Goal: Task Accomplishment & Management: Complete application form

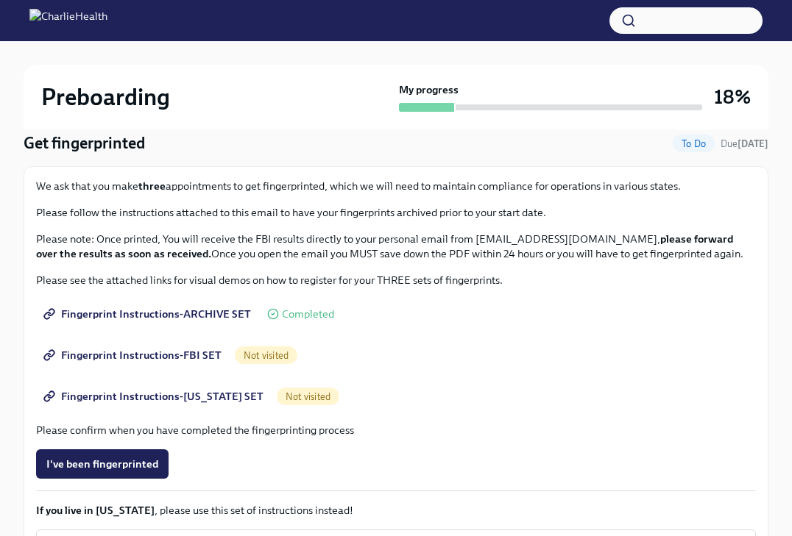
scroll to position [136, 0]
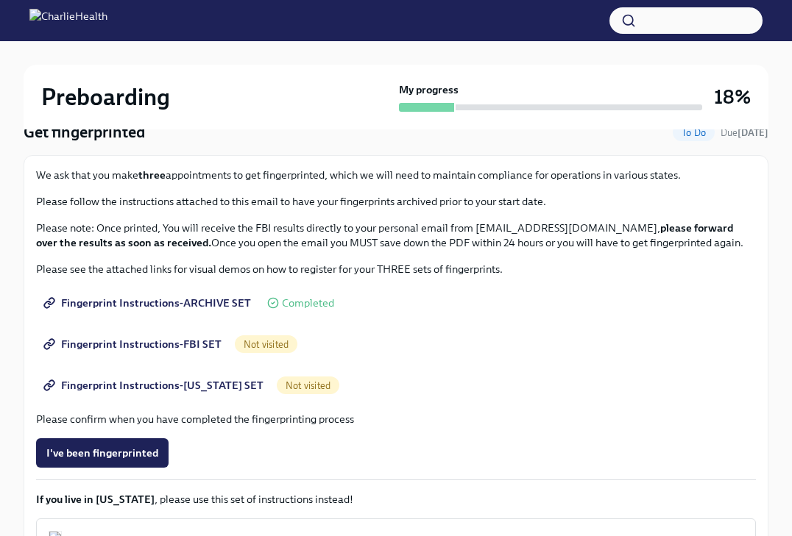
click at [194, 344] on span "Fingerprint Instructions-FBI SET" at bounding box center [133, 344] width 175 height 15
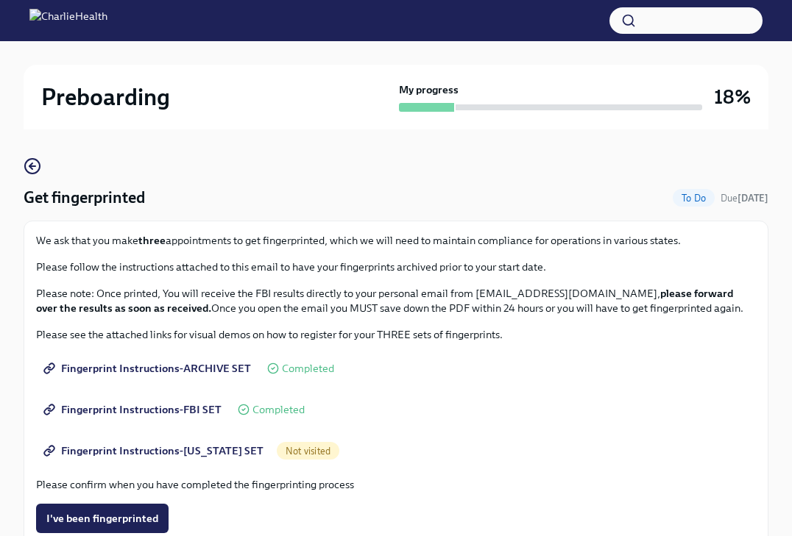
scroll to position [75, 0]
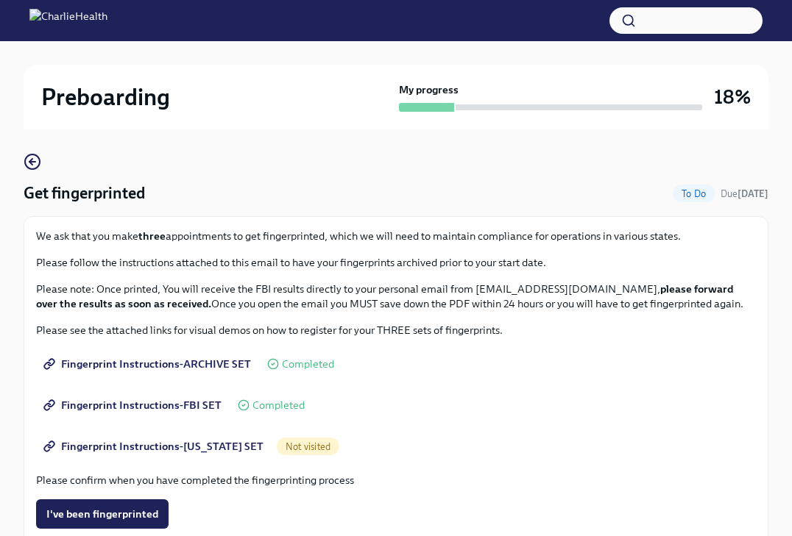
click at [289, 445] on span "Not visited" at bounding box center [308, 447] width 63 height 11
click at [236, 448] on span "Fingerprint Instructions-[US_STATE] SET" at bounding box center [154, 446] width 217 height 15
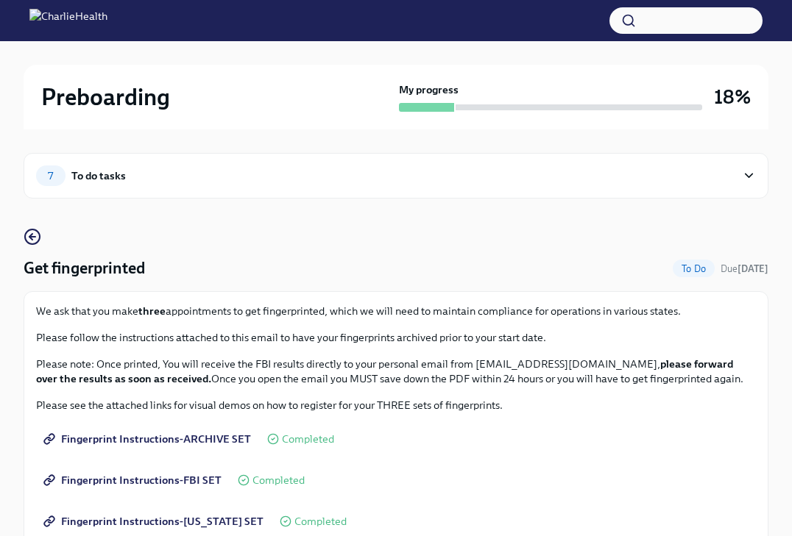
click at [205, 484] on span "Fingerprint Instructions-FBI SET" at bounding box center [133, 480] width 175 height 15
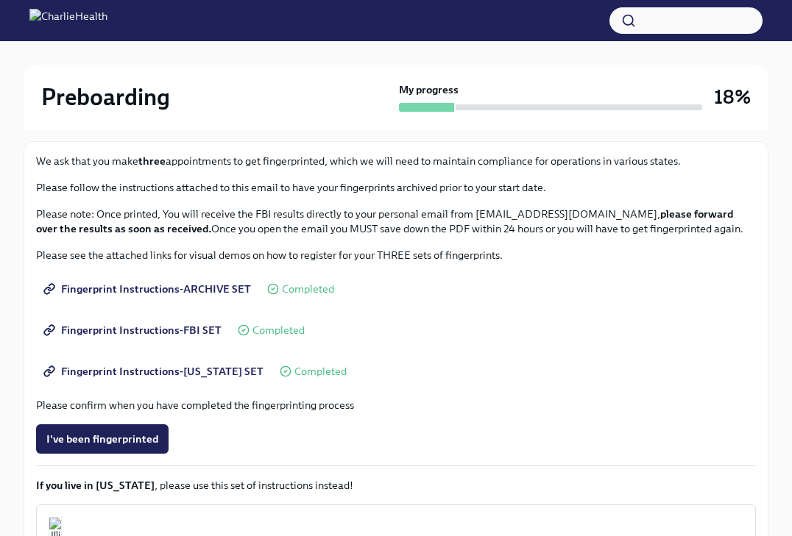
scroll to position [154, 0]
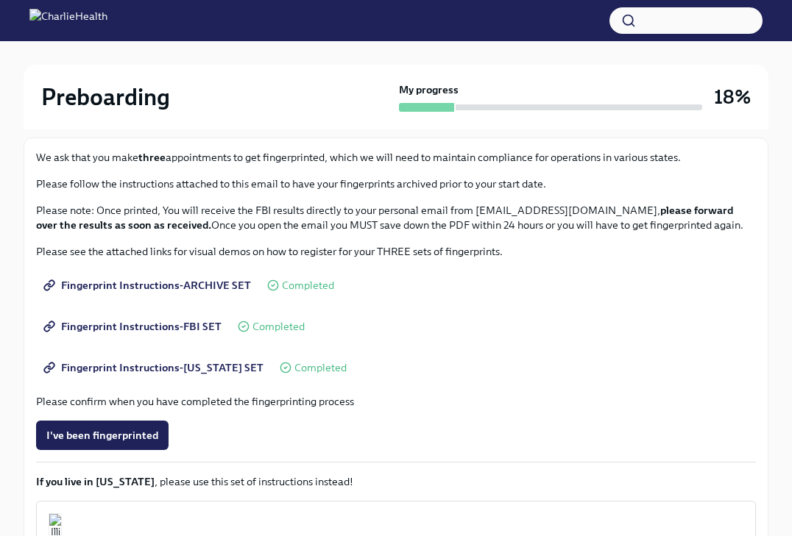
click at [219, 365] on span "Fingerprint Instructions-[US_STATE] SET" at bounding box center [154, 368] width 217 height 15
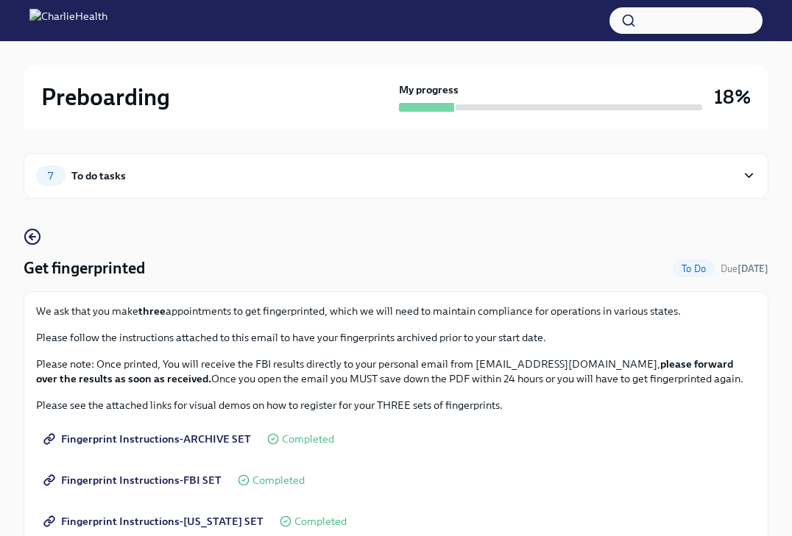
scroll to position [0, 0]
click at [130, 174] on div "7 To do tasks" at bounding box center [386, 176] width 700 height 21
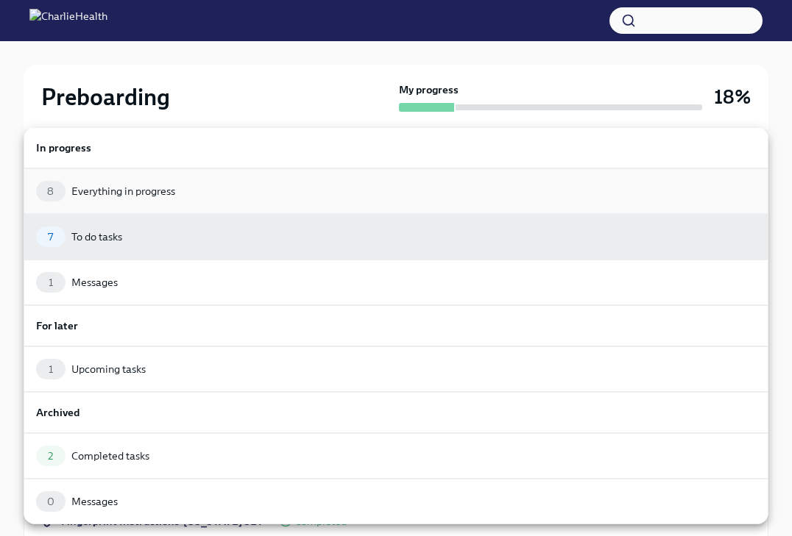
click at [177, 191] on div "8 Everything in progress" at bounding box center [396, 191] width 720 height 21
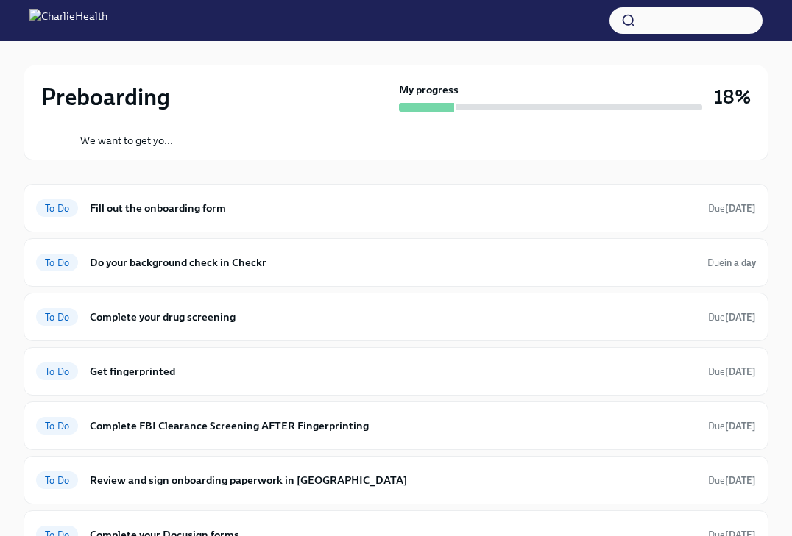
scroll to position [178, 0]
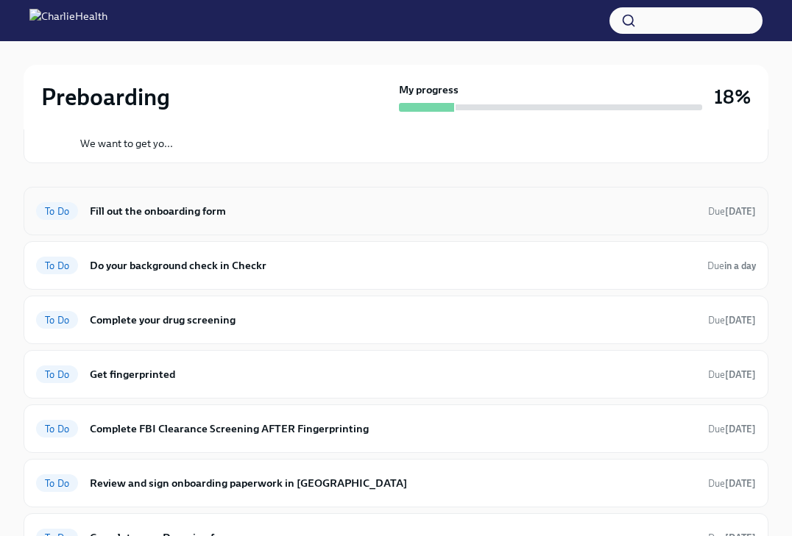
click at [197, 210] on h6 "Fill out the onboarding form" at bounding box center [393, 211] width 606 height 16
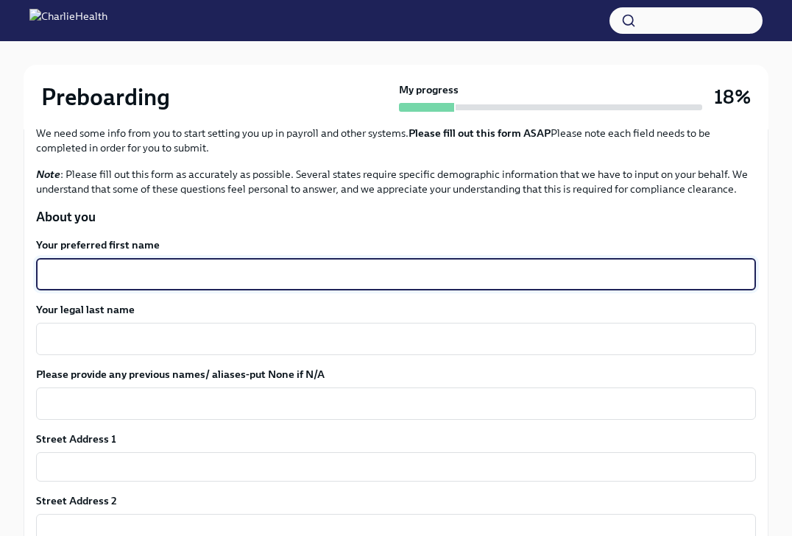
click at [188, 266] on textarea "Your preferred first name" at bounding box center [396, 275] width 702 height 18
type textarea "Lauren"
click at [124, 344] on textarea "Your legal last name" at bounding box center [396, 339] width 702 height 18
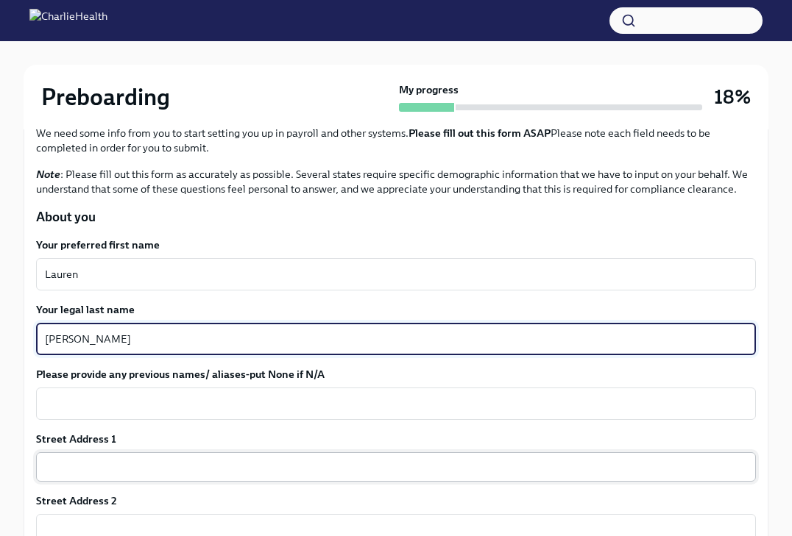
type textarea "[PERSON_NAME]"
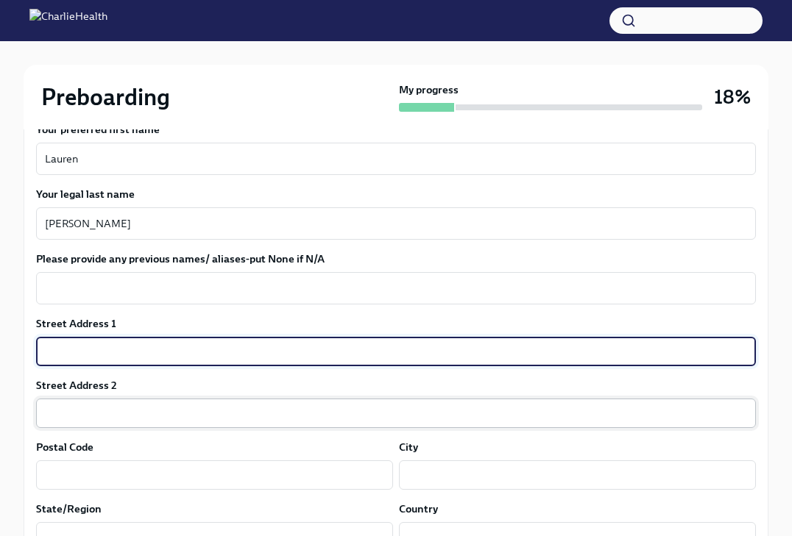
scroll to position [291, 0]
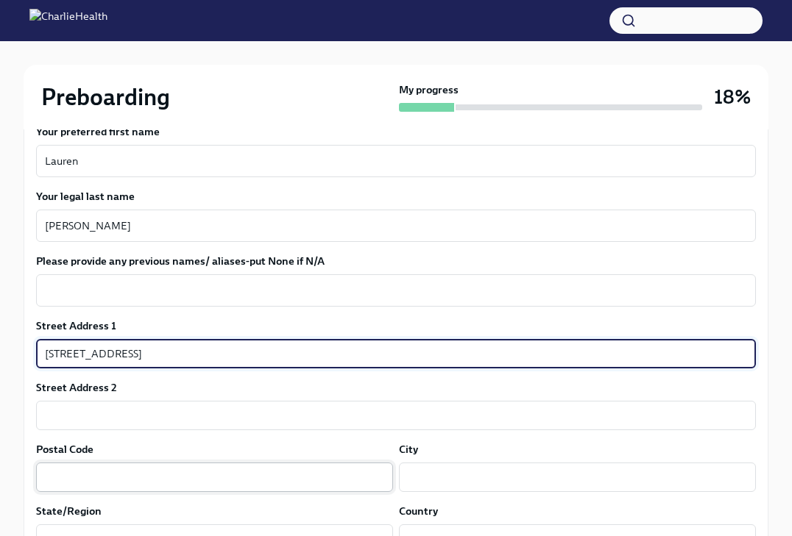
type input "[STREET_ADDRESS]"
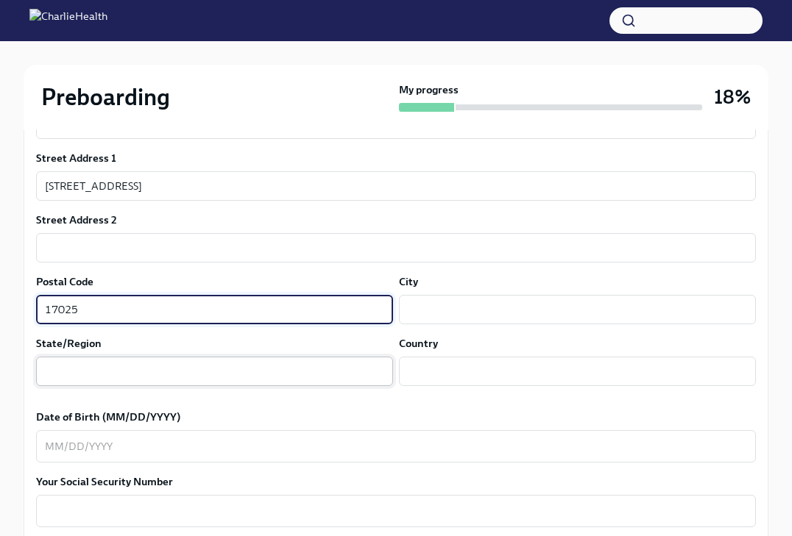
scroll to position [460, 0]
type input "17025"
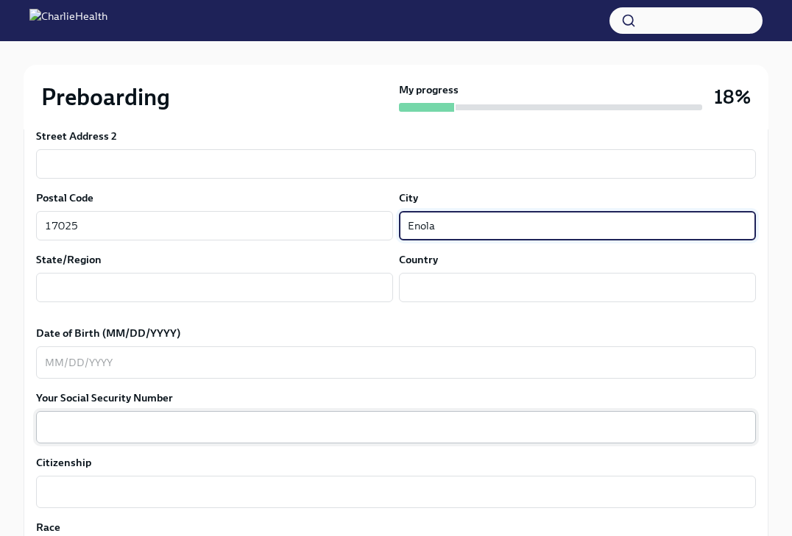
scroll to position [416, 0]
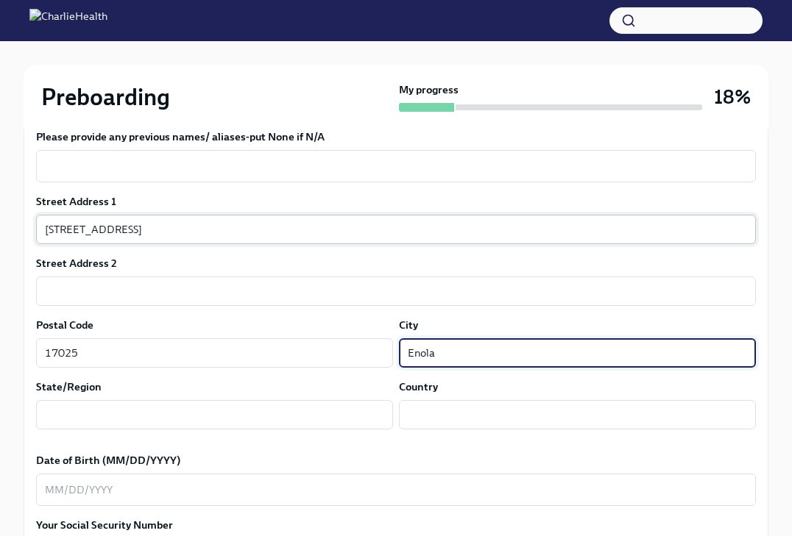
type input "Enola"
click at [197, 230] on input "[STREET_ADDRESS]" at bounding box center [396, 229] width 720 height 29
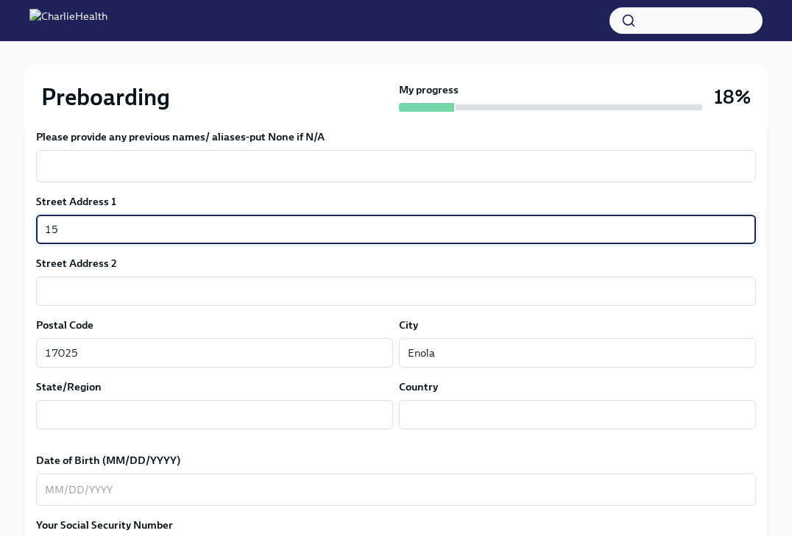
type input "1"
type input "[STREET_ADDRESS]"
click at [261, 255] on div "Street Address 1 [GEOGRAPHIC_DATA] SQ ​ Street Address 2 ​ Postal Code [GEOGRAP…" at bounding box center [396, 317] width 720 height 247
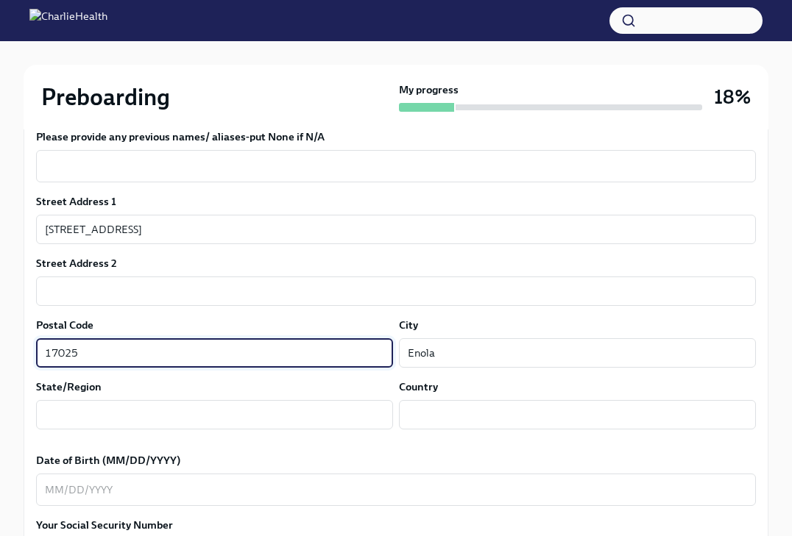
click at [107, 353] on input "17025" at bounding box center [214, 353] width 357 height 29
type input "1"
type input "20148"
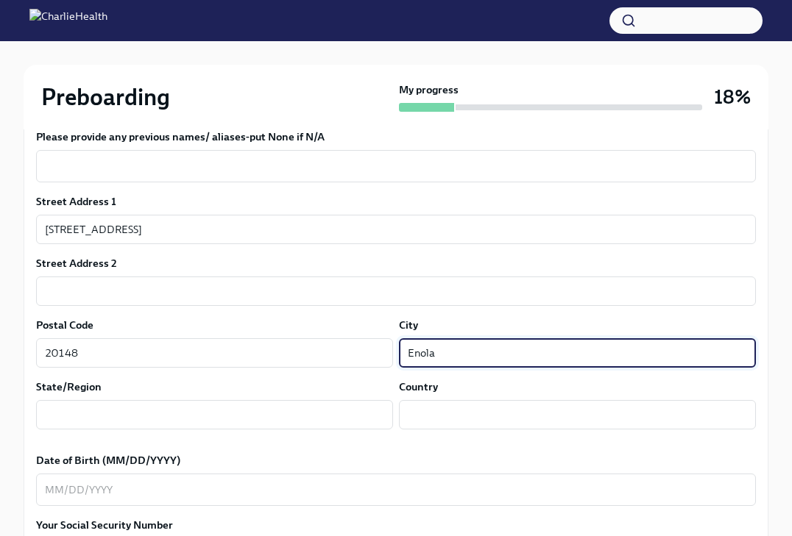
click at [464, 348] on input "Enola" at bounding box center [577, 353] width 357 height 29
type input "E"
type input "Ashburn"
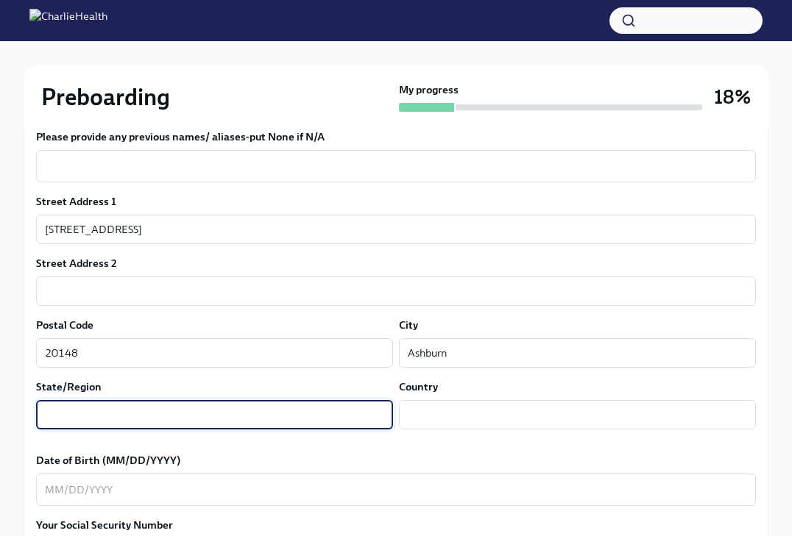
click at [199, 411] on input "text" at bounding box center [214, 414] width 357 height 29
click at [328, 419] on input "text" at bounding box center [214, 414] width 357 height 29
click at [329, 417] on input "text" at bounding box center [214, 414] width 357 height 29
type input "VA"
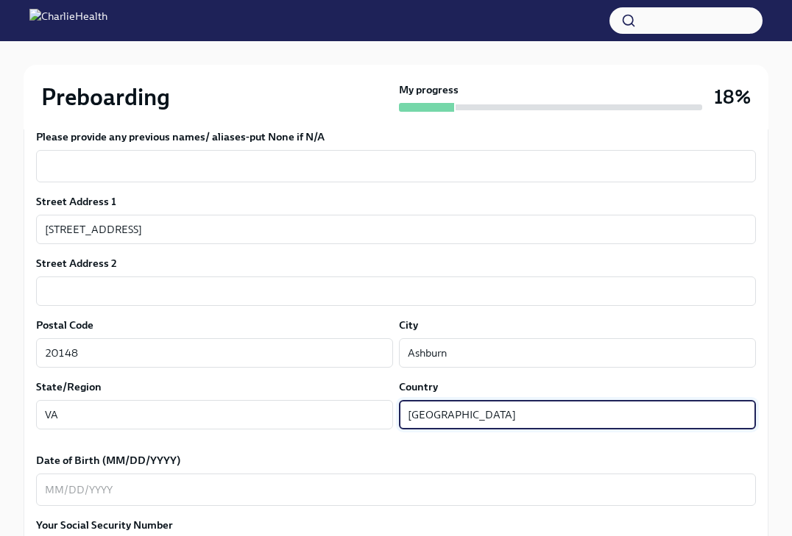
type input "[GEOGRAPHIC_DATA]"
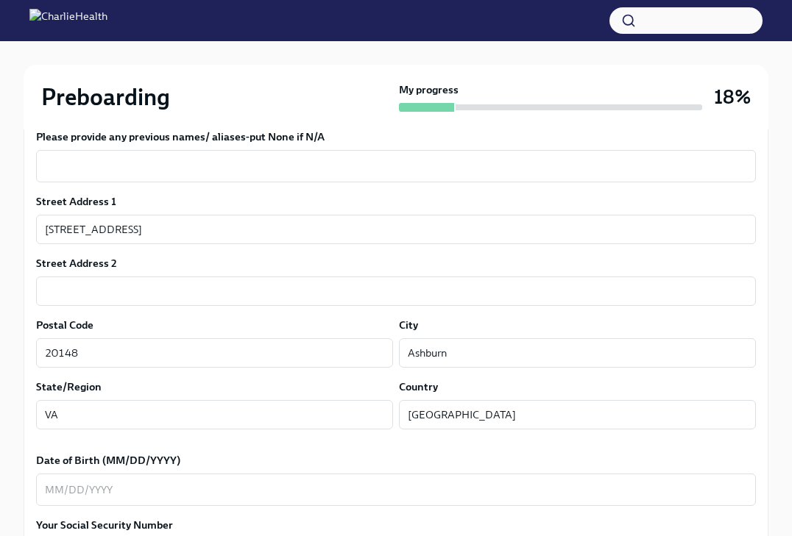
click at [604, 316] on div "Street Address [GEOGRAPHIC_DATA] SQ ​ Street Address 2 ​ Postal Code 20148 ​ Ci…" at bounding box center [396, 317] width 720 height 247
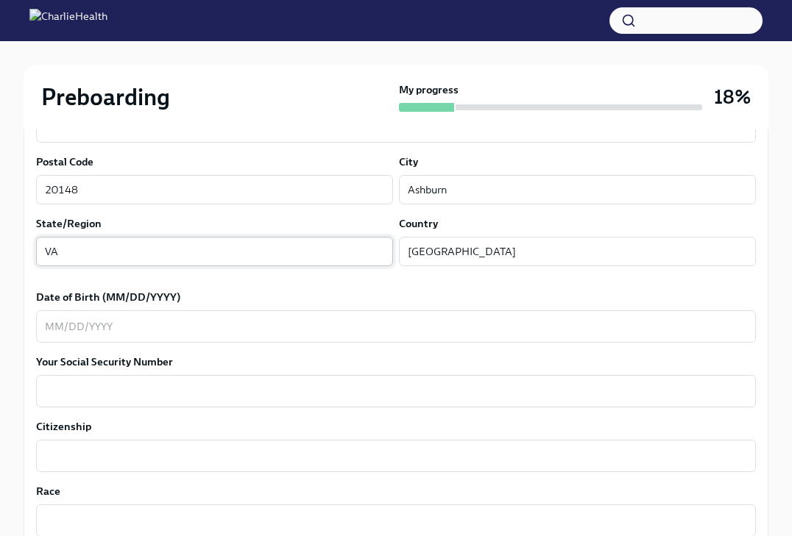
scroll to position [581, 0]
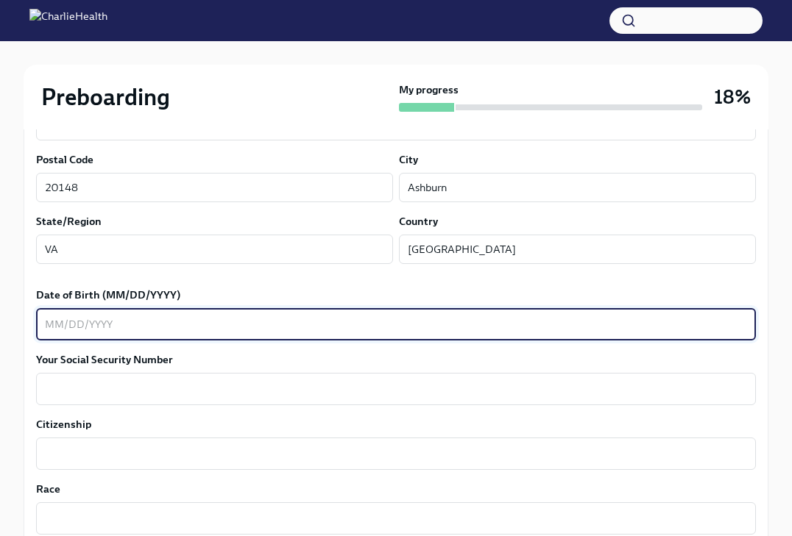
click at [219, 324] on textarea "Date of Birth (MM/DD/YYYY)" at bounding box center [396, 325] width 702 height 18
type textarea "[DATE]"
click at [133, 381] on textarea "Your Social Security Number" at bounding box center [396, 389] width 702 height 18
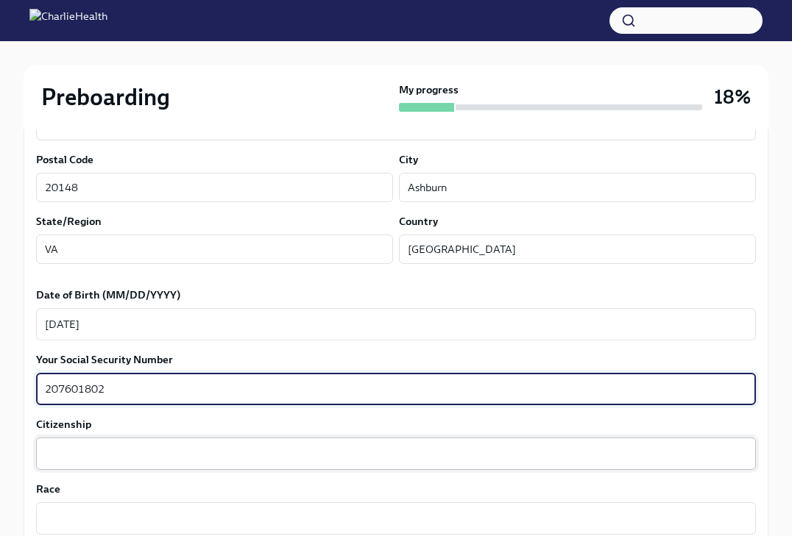
type textarea "207601802"
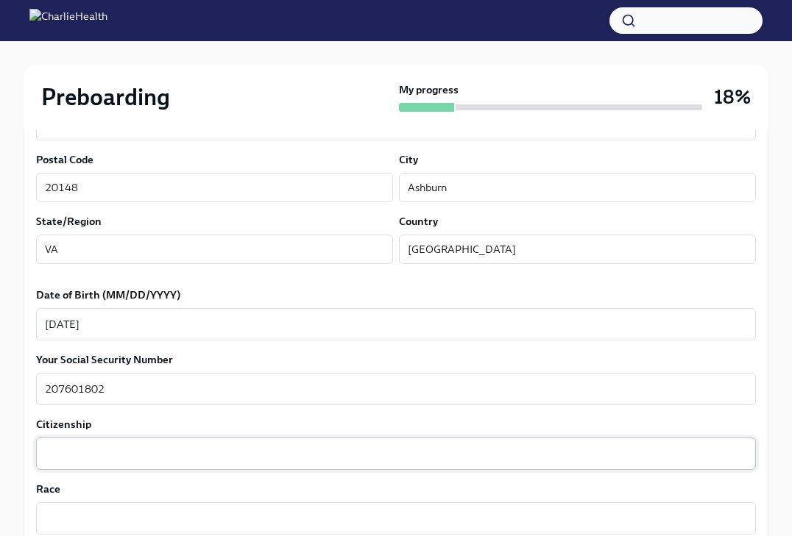
click at [79, 444] on div "x ​" at bounding box center [396, 454] width 720 height 32
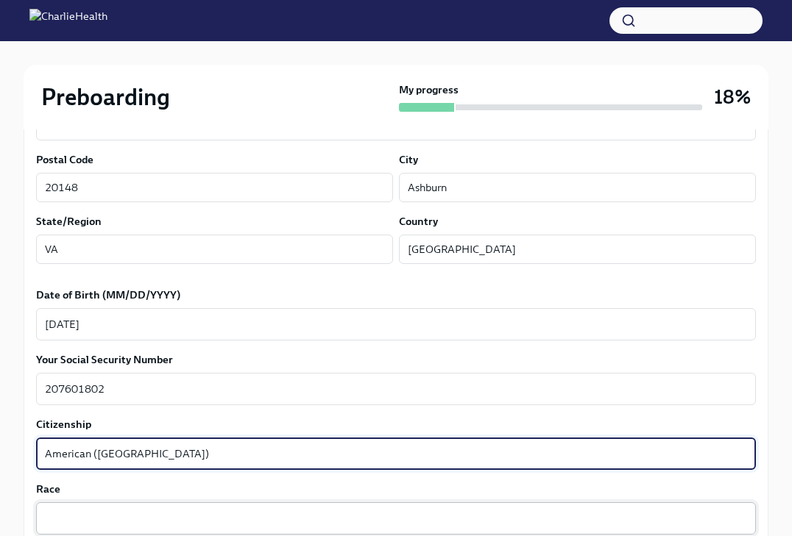
type textarea "American ([GEOGRAPHIC_DATA])"
click at [65, 514] on textarea "Race" at bounding box center [396, 519] width 702 height 18
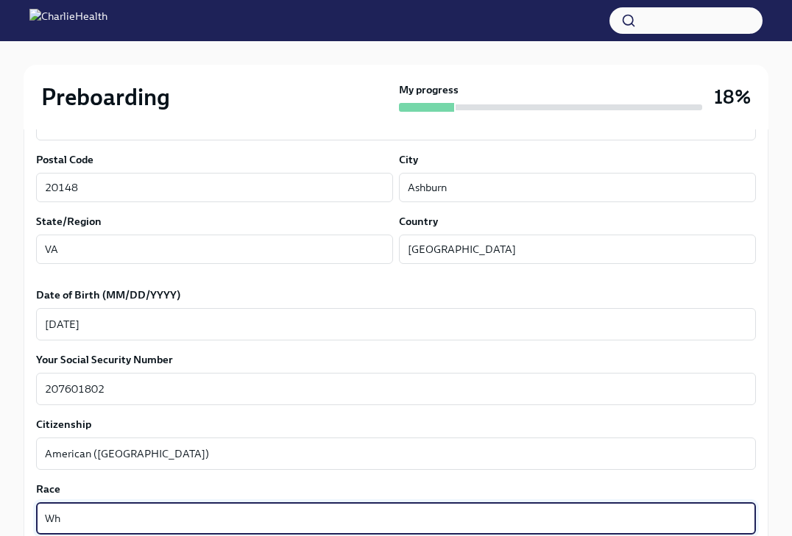
type textarea "W"
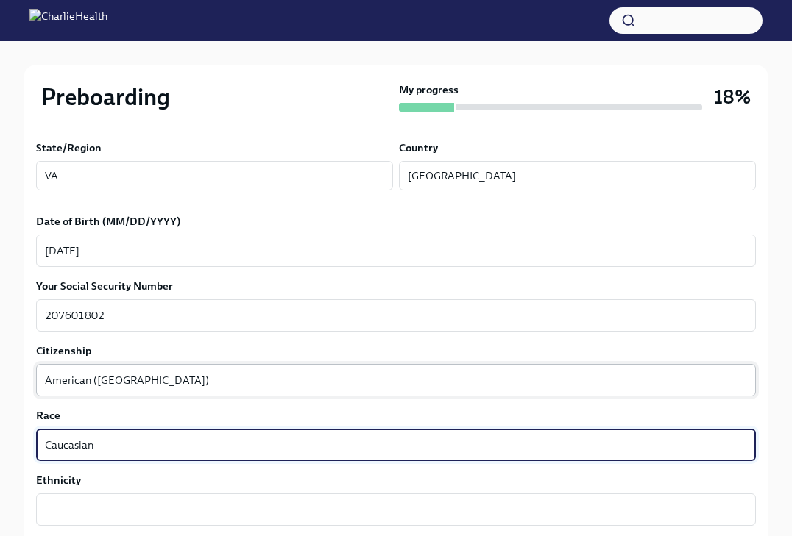
scroll to position [659, 0]
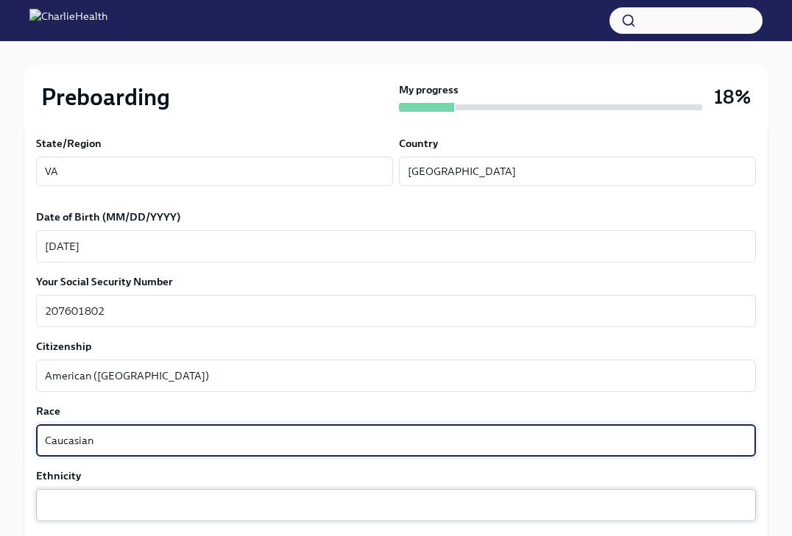
type textarea "Caucasian"
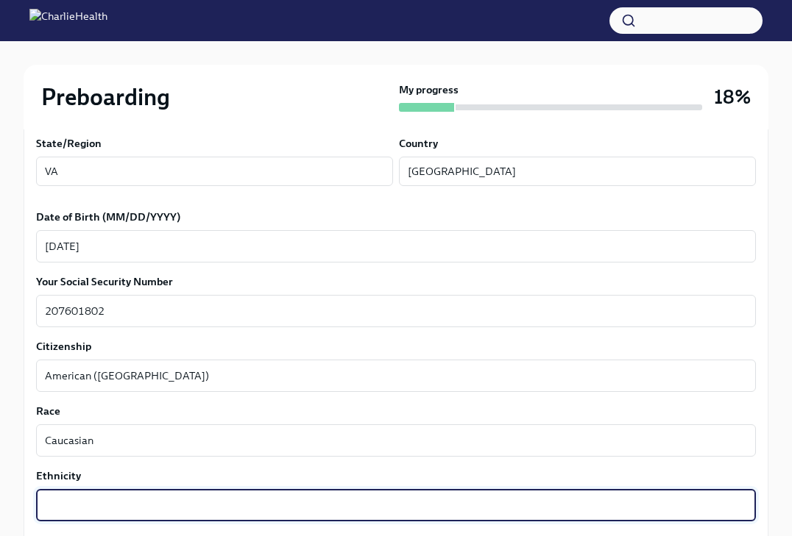
click at [74, 503] on textarea "Ethnicity" at bounding box center [396, 506] width 702 height 18
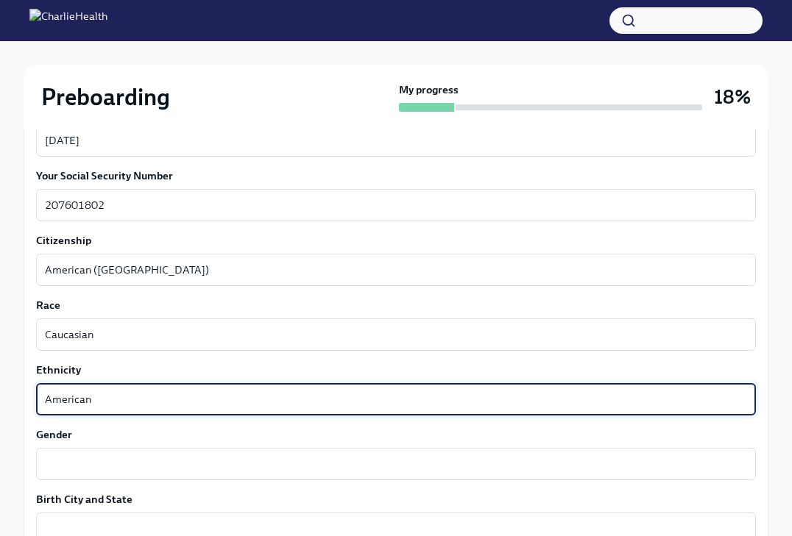
scroll to position [797, 0]
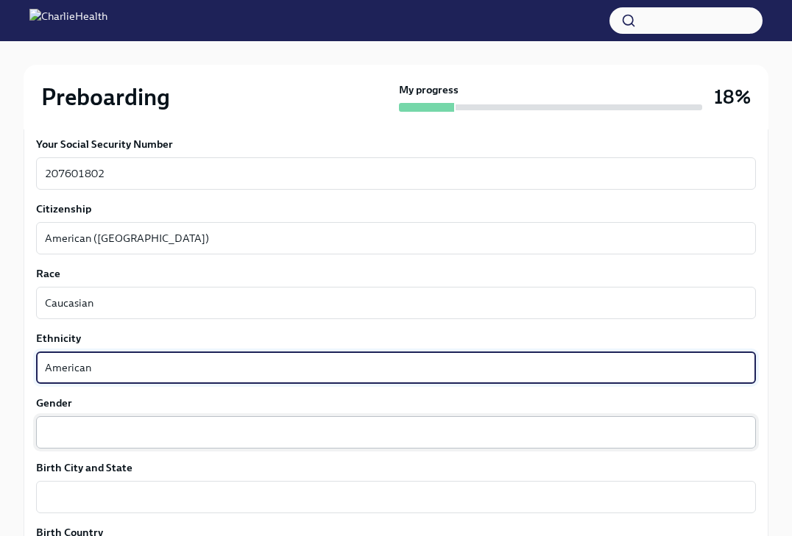
type textarea "American"
click at [91, 438] on textarea "Gender" at bounding box center [396, 433] width 702 height 18
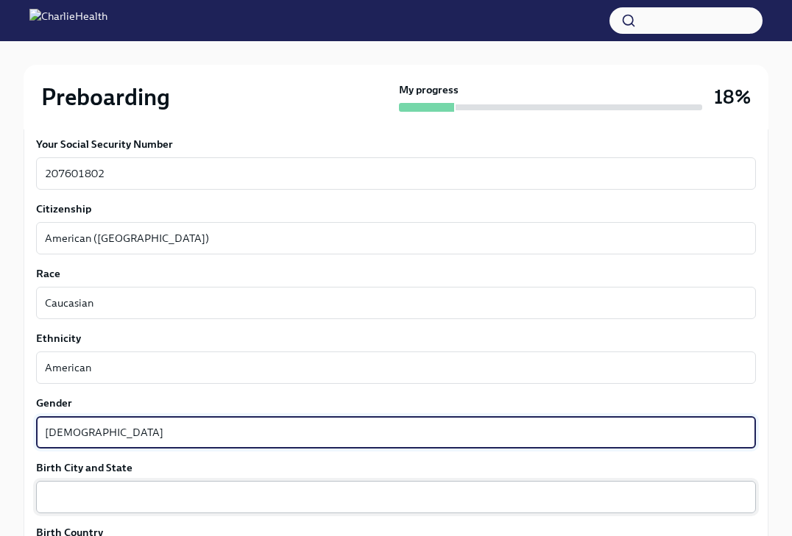
type textarea "[DEMOGRAPHIC_DATA]"
click at [98, 495] on textarea "Birth City and State" at bounding box center [396, 498] width 702 height 18
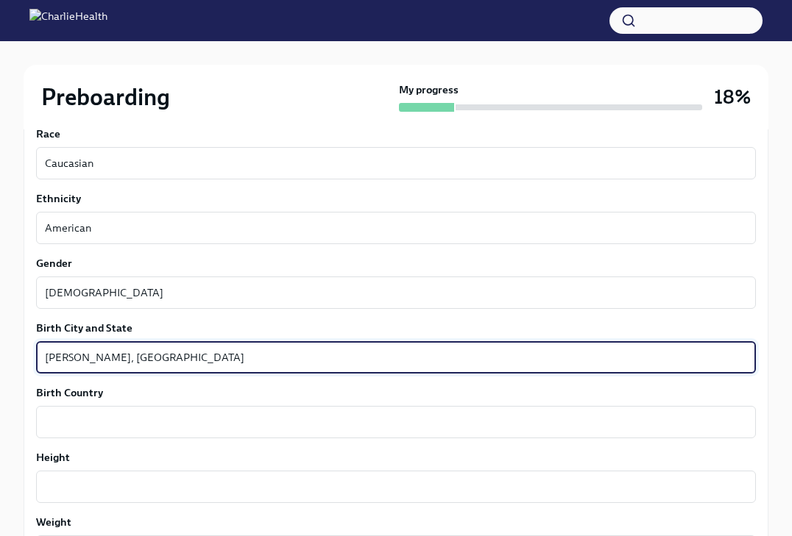
scroll to position [942, 0]
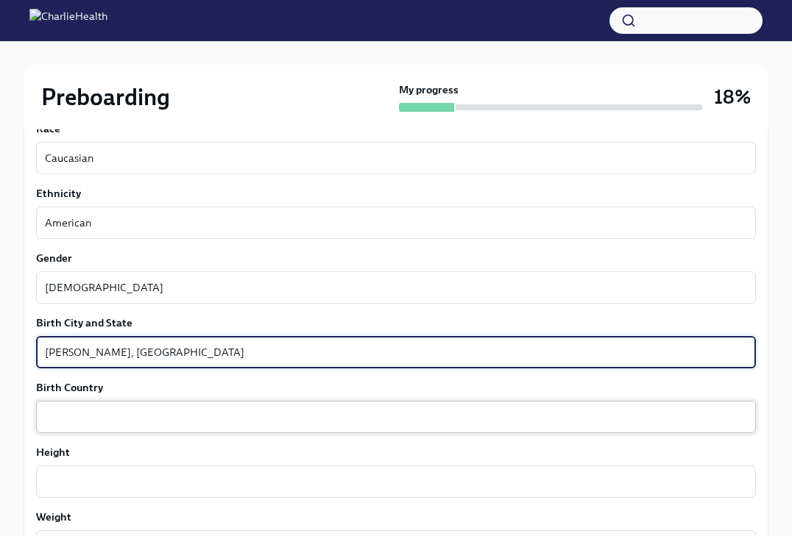
type textarea "[PERSON_NAME], [GEOGRAPHIC_DATA]"
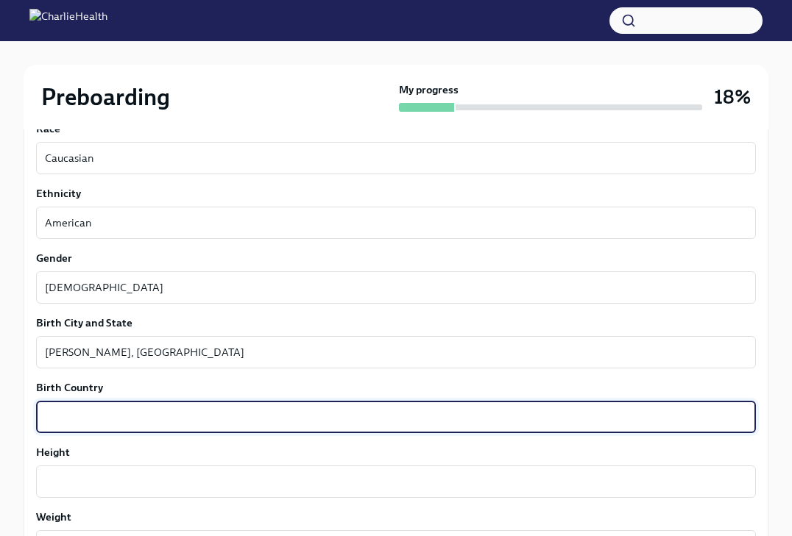
click at [167, 421] on textarea "Birth Country" at bounding box center [396, 417] width 702 height 18
type textarea "[GEOGRAPHIC_DATA]"
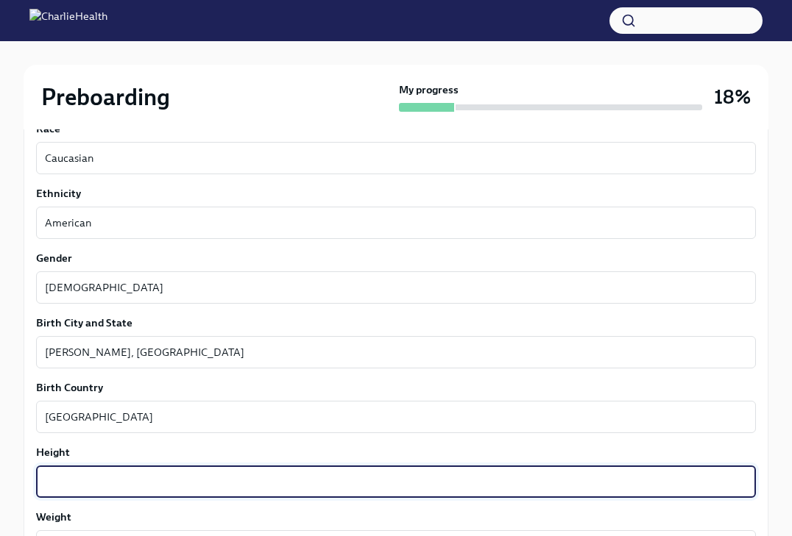
click at [142, 486] on textarea "Height" at bounding box center [396, 482] width 702 height 18
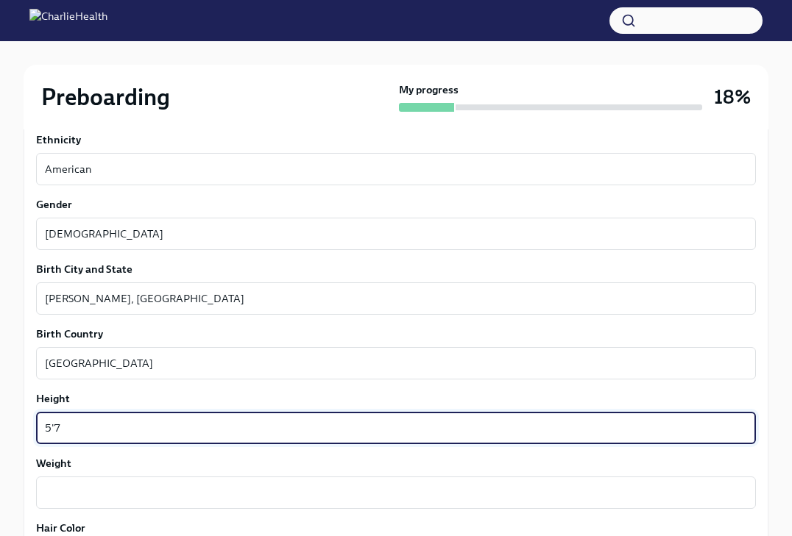
scroll to position [1021, 0]
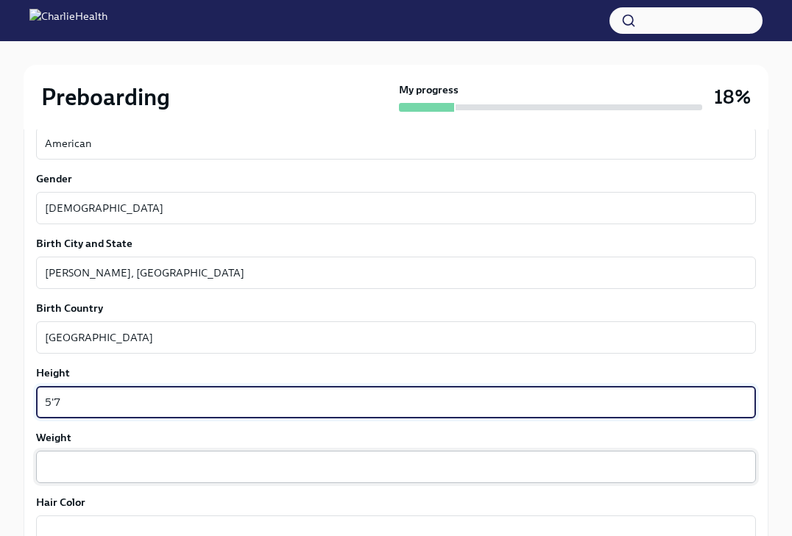
type textarea "5'7"
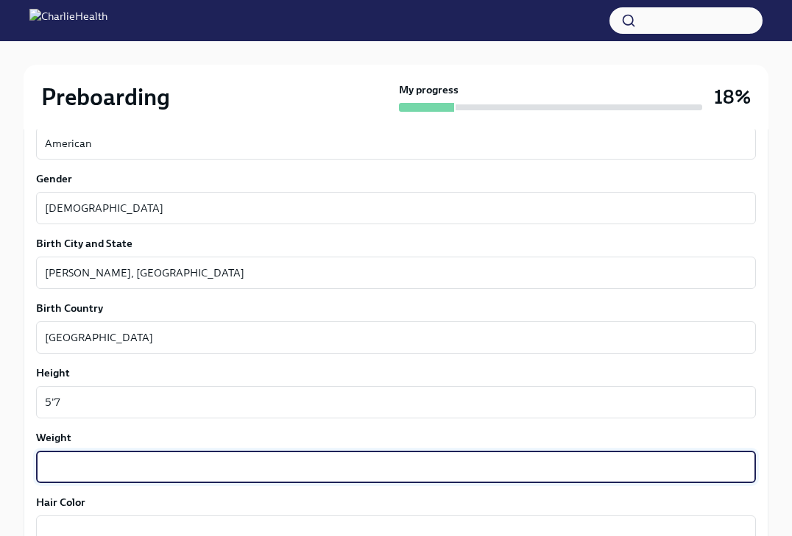
click at [63, 469] on textarea "Weight" at bounding box center [396, 467] width 702 height 18
type textarea "180"
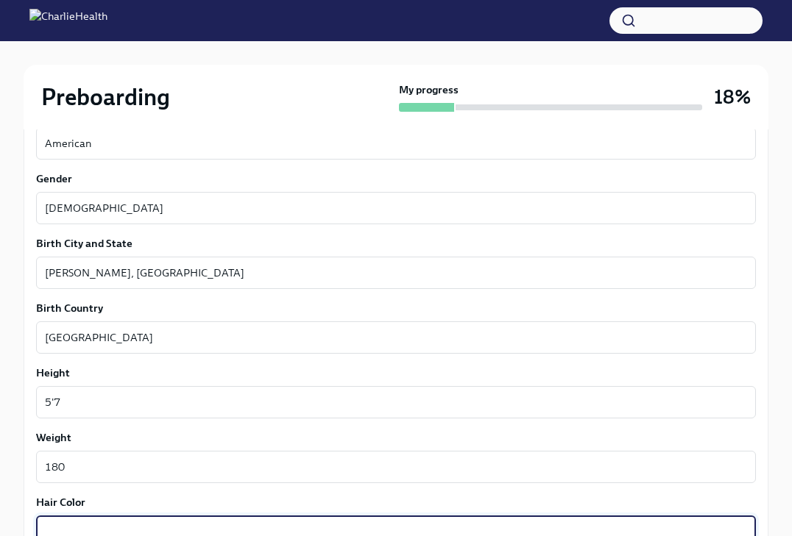
click at [68, 524] on textarea "Hair Color" at bounding box center [396, 532] width 702 height 18
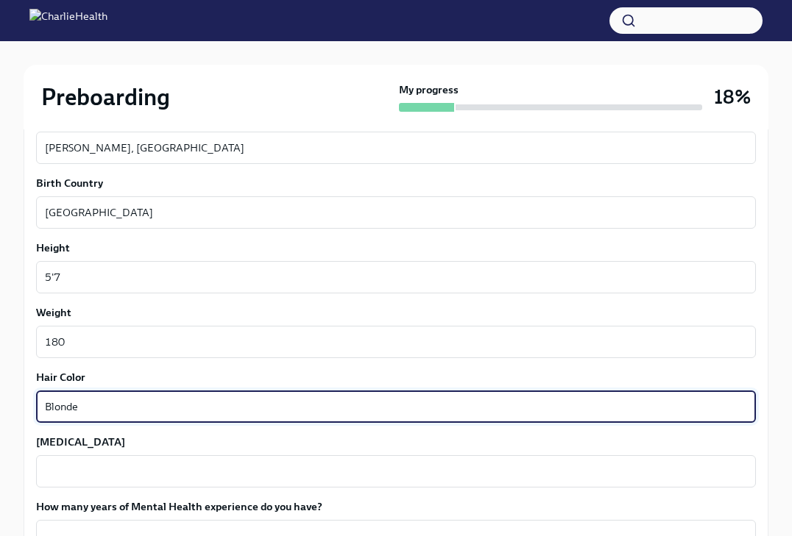
scroll to position [1158, 0]
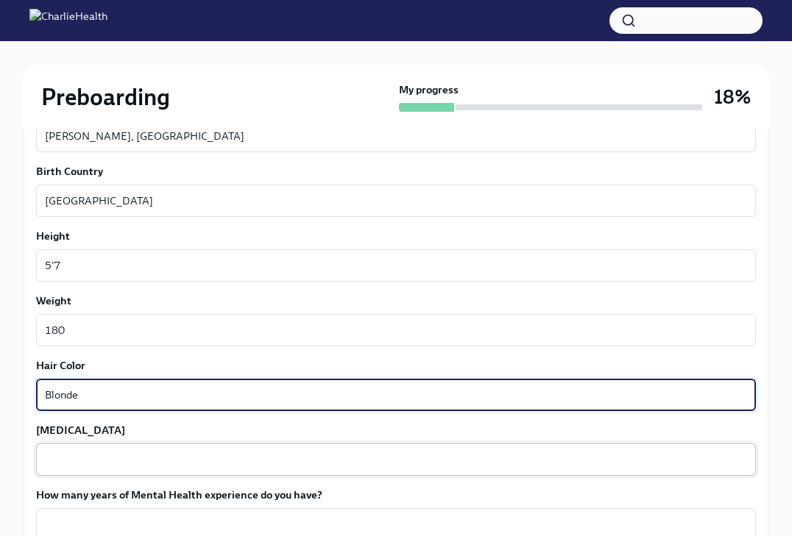
type textarea "Blonde"
click at [115, 456] on textarea "[MEDICAL_DATA]" at bounding box center [396, 460] width 702 height 18
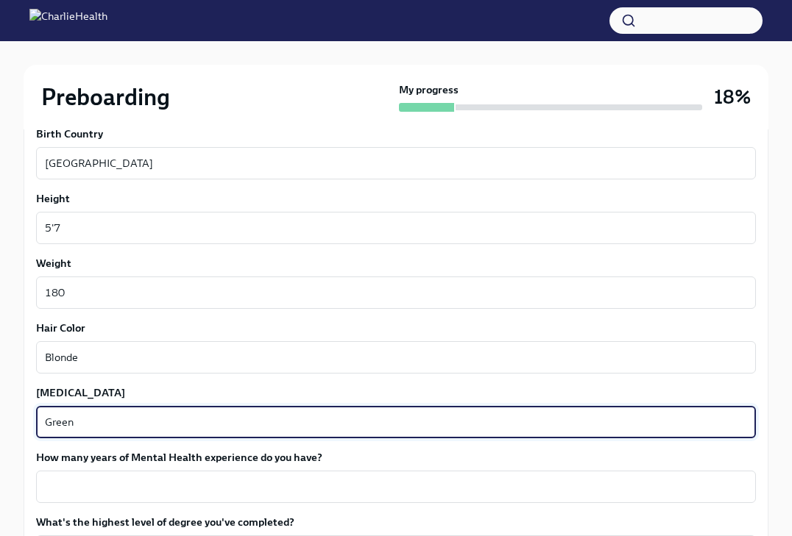
scroll to position [1197, 0]
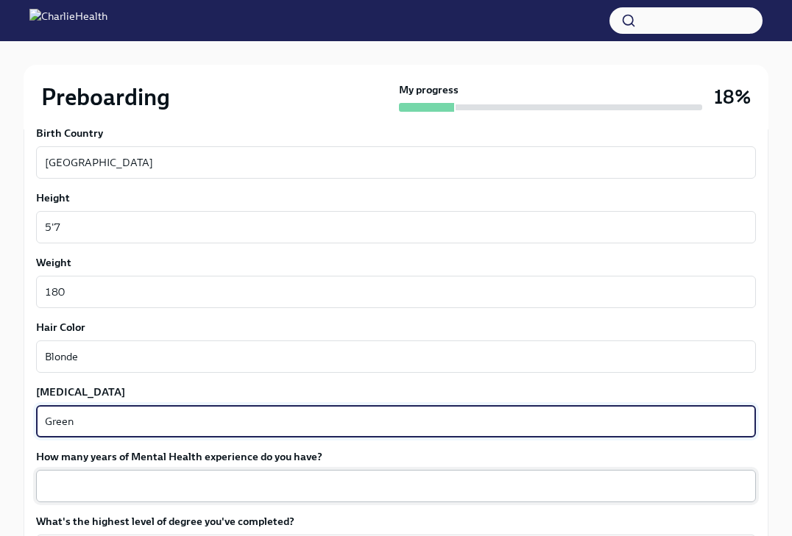
type textarea "Green"
click at [85, 485] on textarea "How many years of Mental Health experience do you have?" at bounding box center [396, 487] width 702 height 18
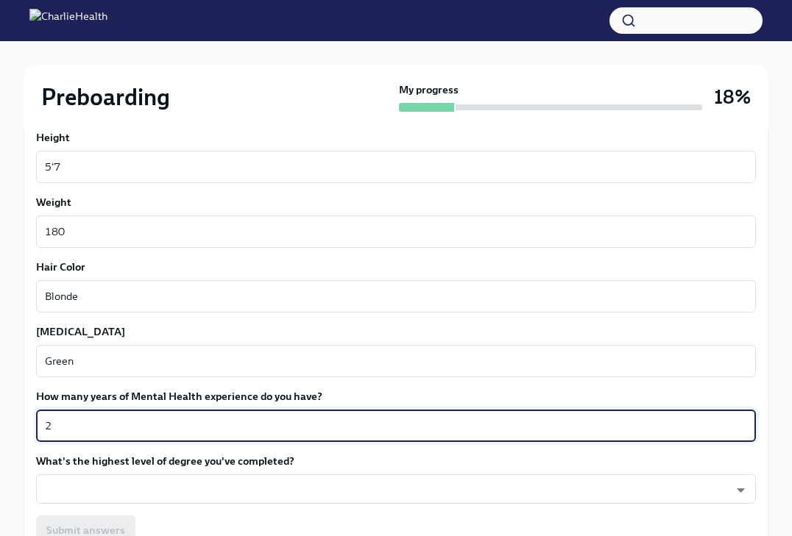
scroll to position [1277, 0]
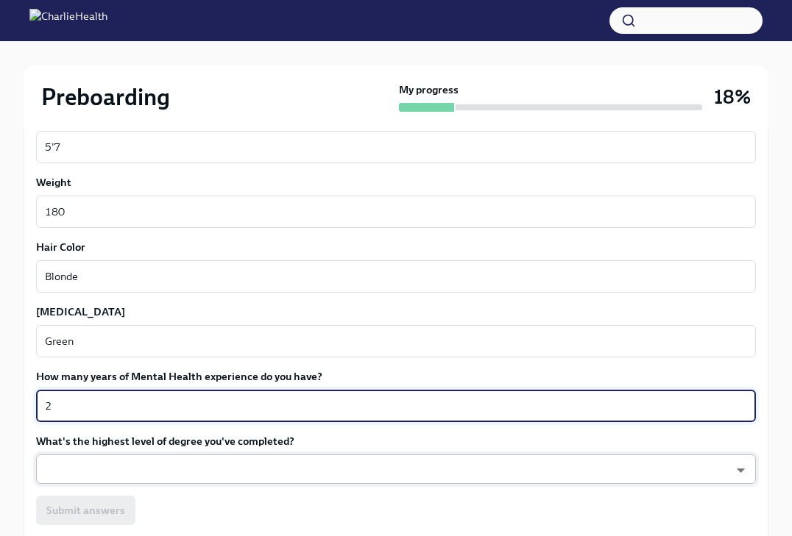
type textarea "2"
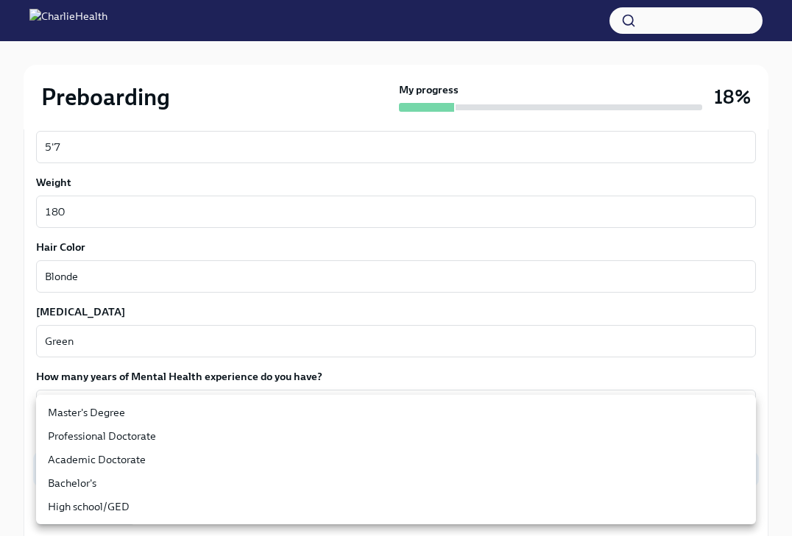
click at [146, 414] on li "Master's Degree" at bounding box center [396, 413] width 720 height 24
type input "2vBr-ghkD"
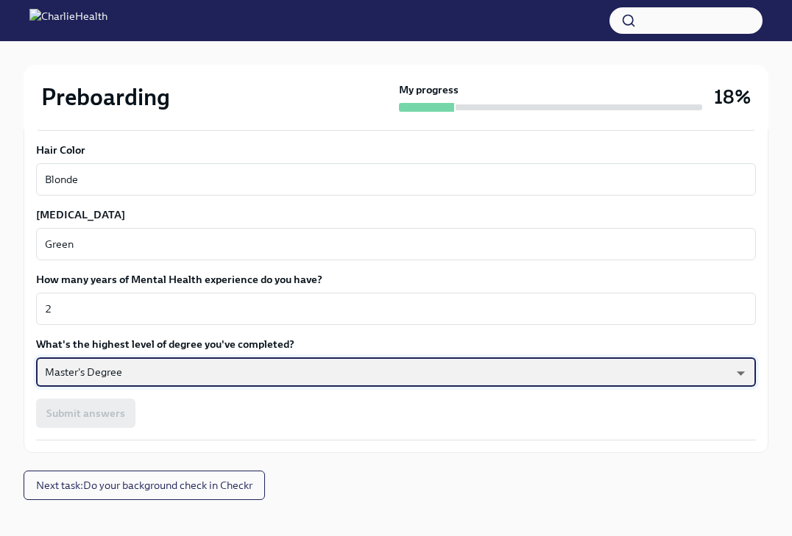
scroll to position [1379, 0]
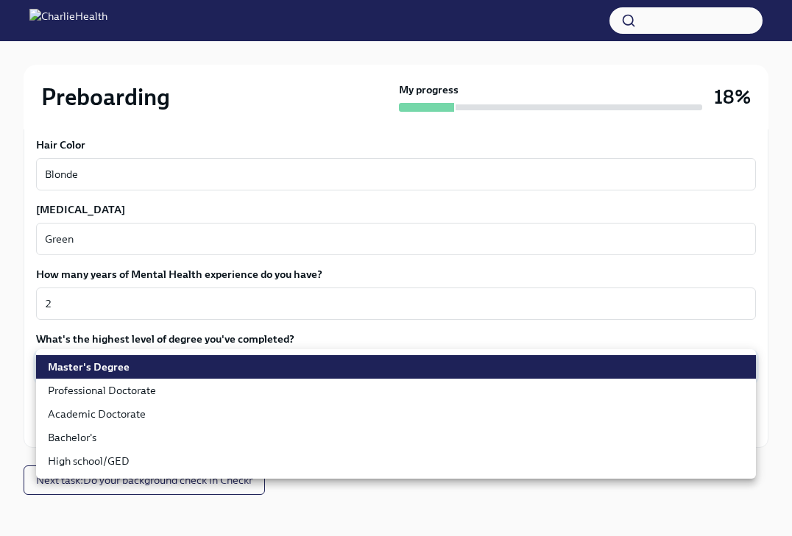
click at [722, 366] on li "Master's Degree" at bounding box center [396, 367] width 720 height 24
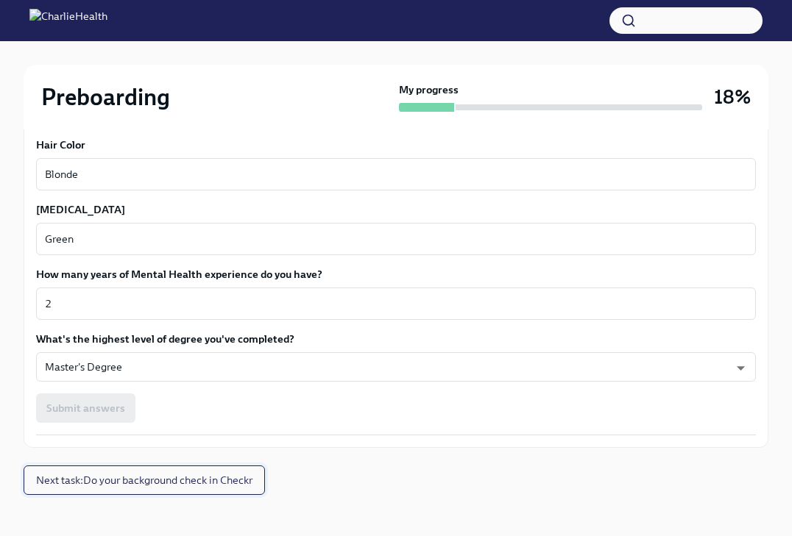
click at [202, 485] on span "Next task : Do your background check in Checkr" at bounding box center [144, 480] width 216 height 15
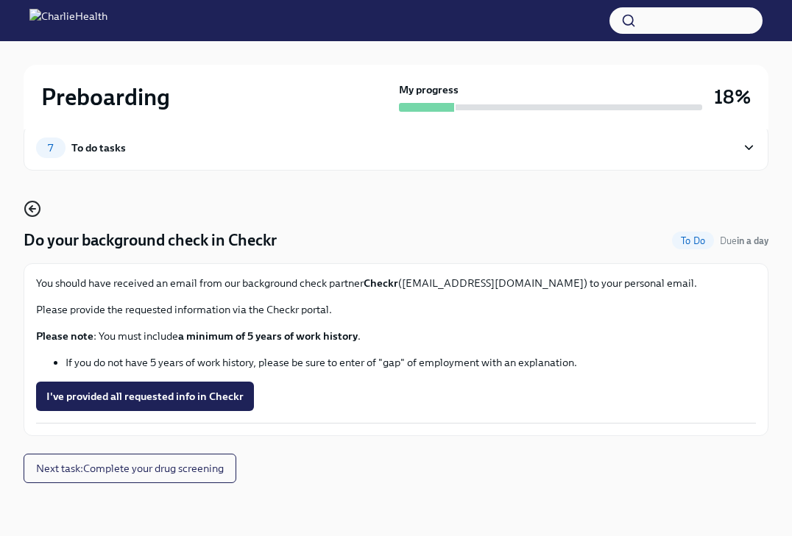
click at [32, 209] on icon "button" at bounding box center [32, 209] width 6 height 0
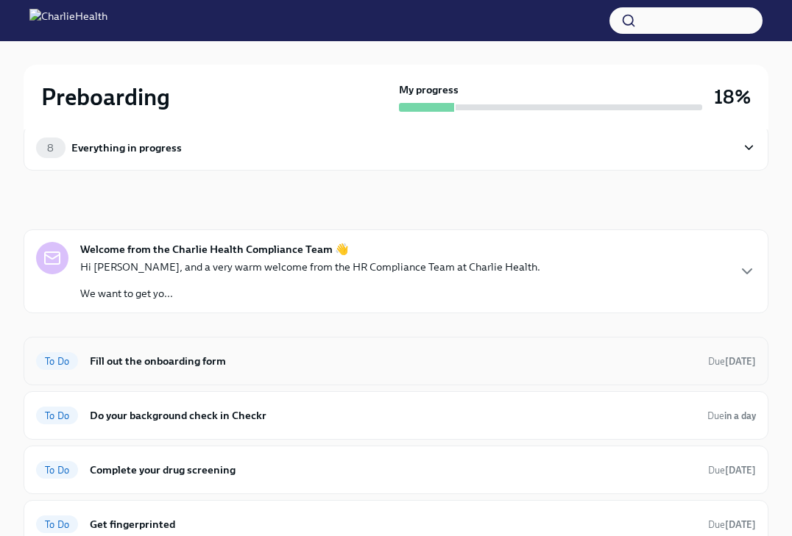
click at [248, 366] on h6 "Fill out the onboarding form" at bounding box center [393, 361] width 606 height 16
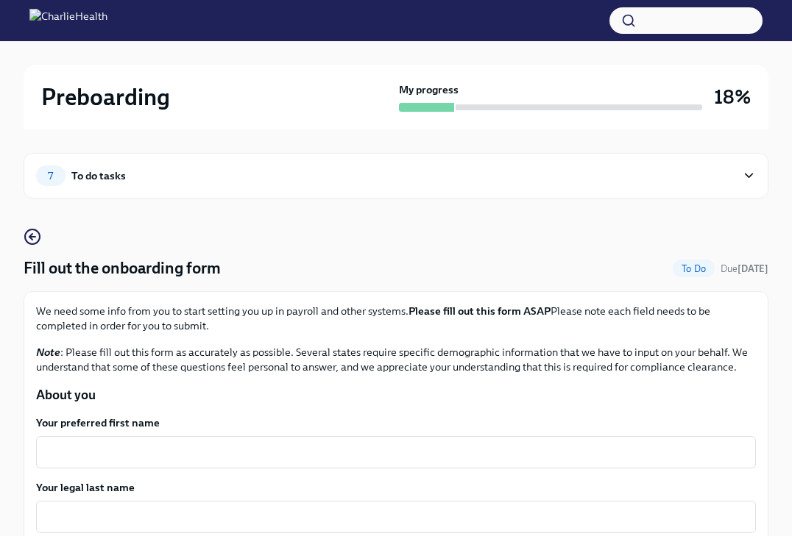
click at [276, 171] on div "7 To do tasks" at bounding box center [386, 176] width 700 height 21
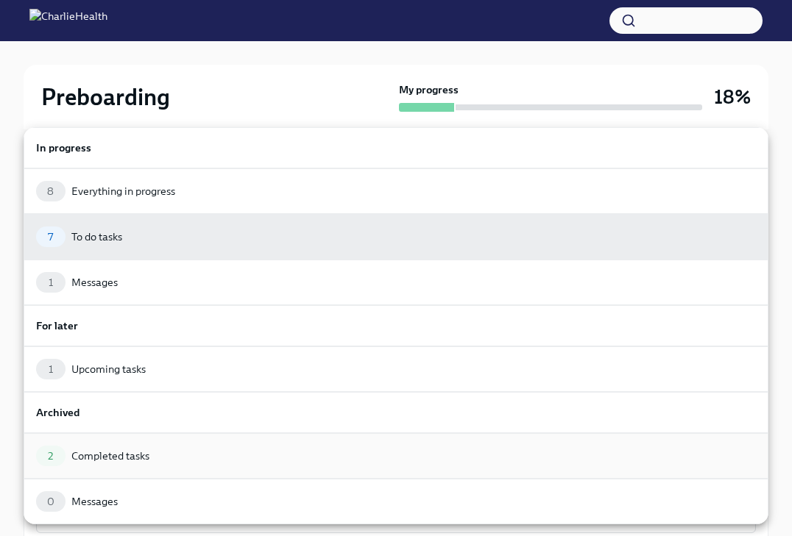
click at [171, 456] on div "2 Completed tasks" at bounding box center [396, 456] width 720 height 21
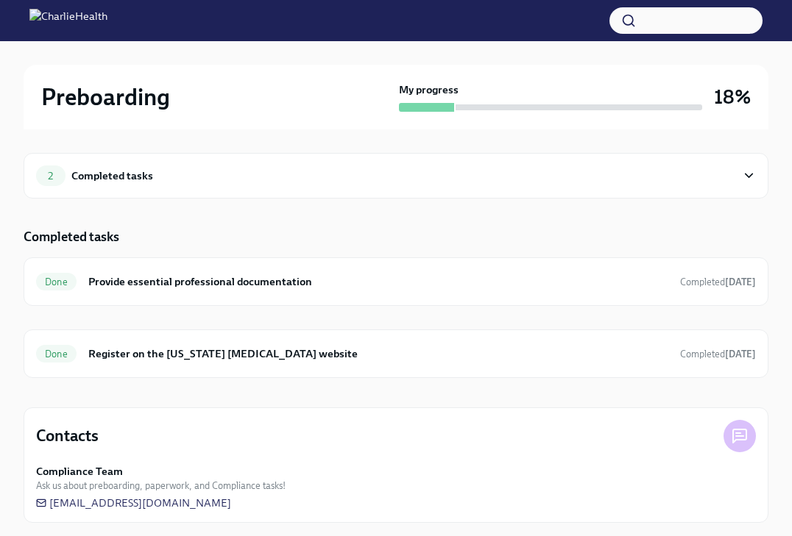
click at [260, 178] on div "2 Completed tasks" at bounding box center [386, 176] width 700 height 21
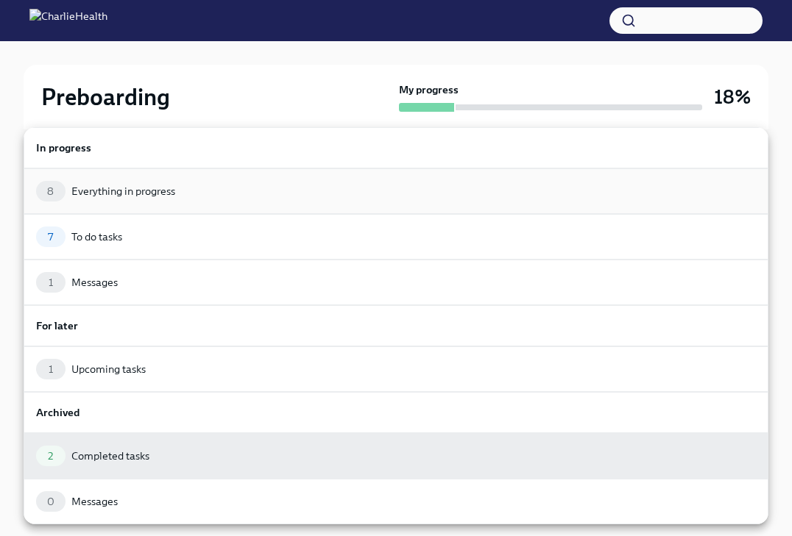
click at [207, 194] on div "8 Everything in progress" at bounding box center [396, 191] width 720 height 21
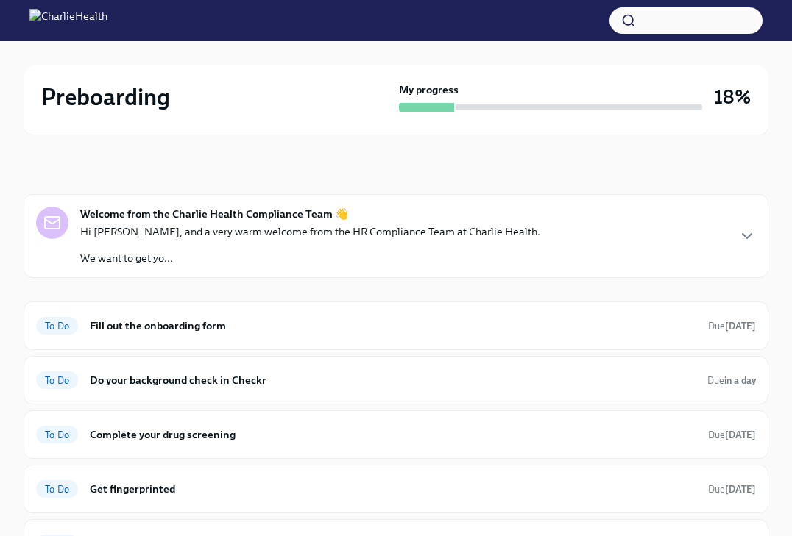
scroll to position [71, 0]
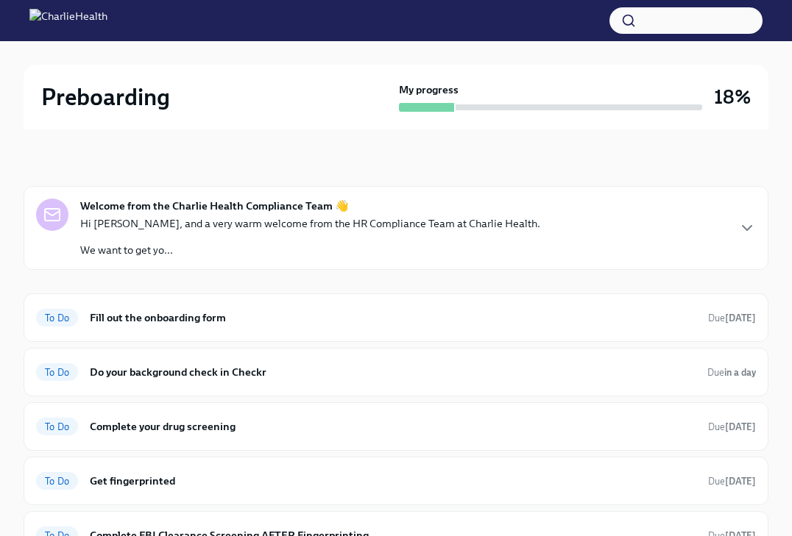
click at [352, 237] on div "Hi [PERSON_NAME], and a very warm welcome from the HR Compliance Team at Charli…" at bounding box center [310, 236] width 460 height 41
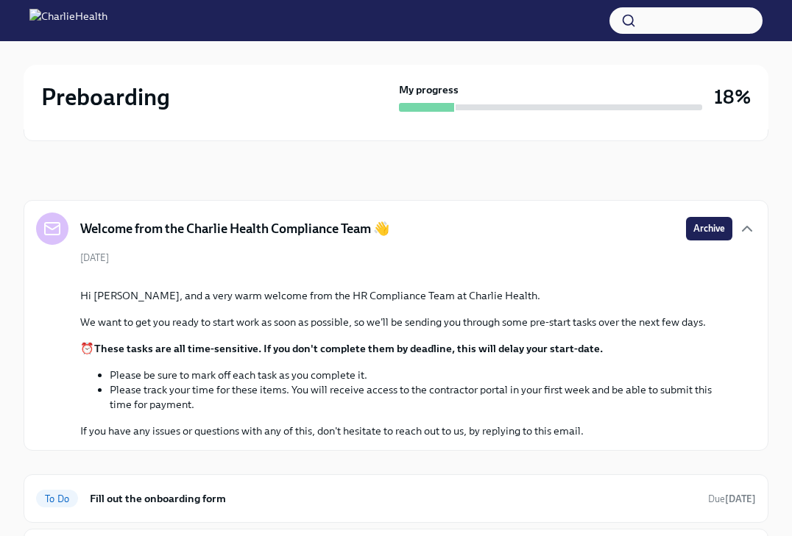
scroll to position [13, 0]
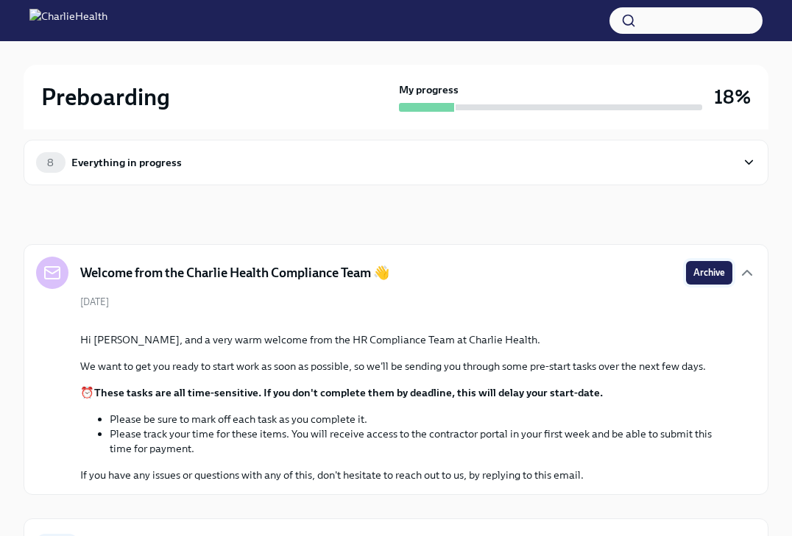
click at [712, 262] on button "Archive" at bounding box center [709, 273] width 46 height 24
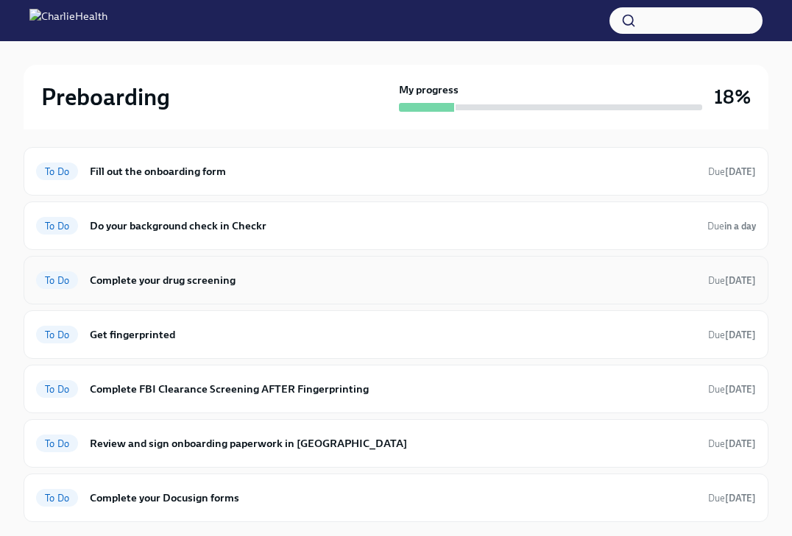
scroll to position [107, 0]
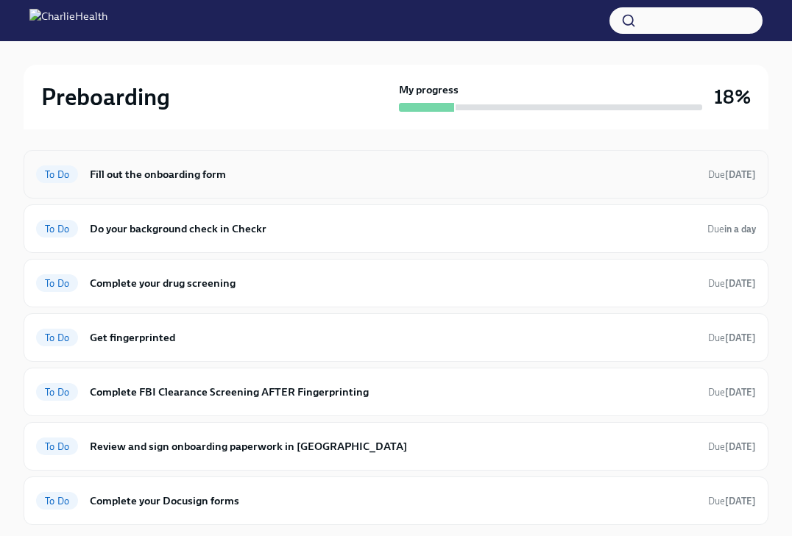
click at [70, 174] on span "To Do" at bounding box center [57, 174] width 42 height 11
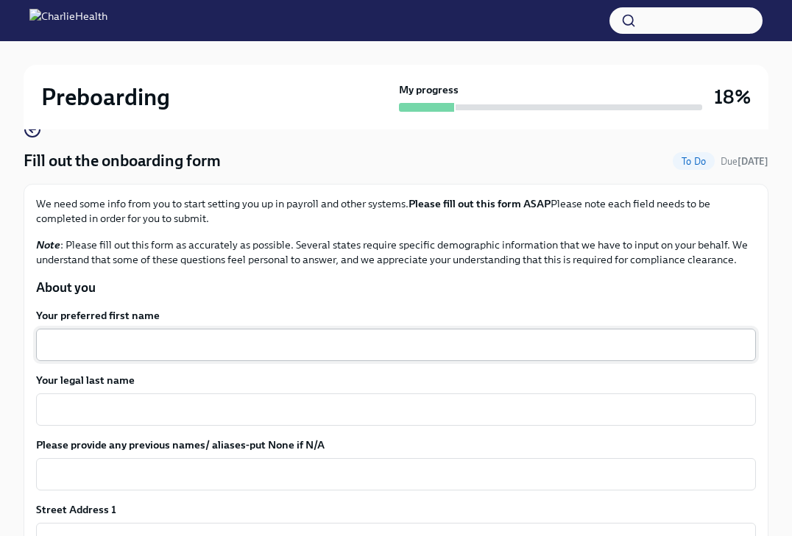
click at [171, 334] on div "x ​" at bounding box center [396, 345] width 720 height 32
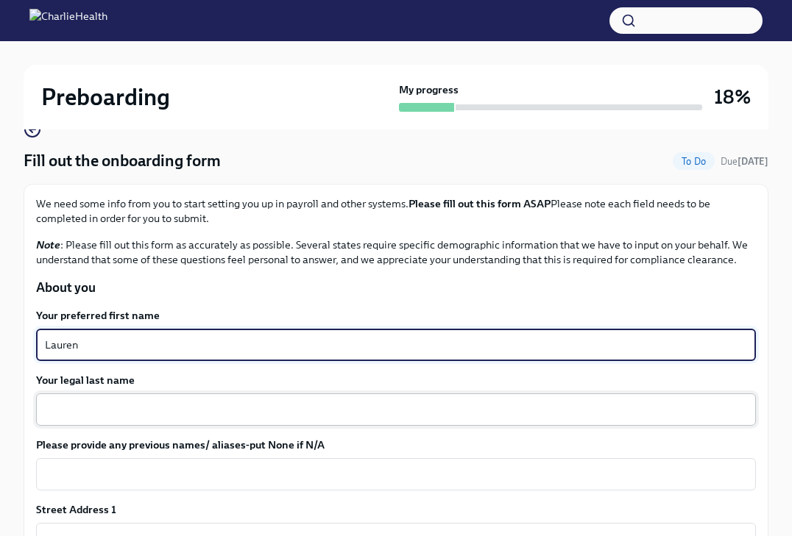
type textarea "Lauren"
click at [131, 412] on textarea "Your legal last name" at bounding box center [396, 410] width 702 height 18
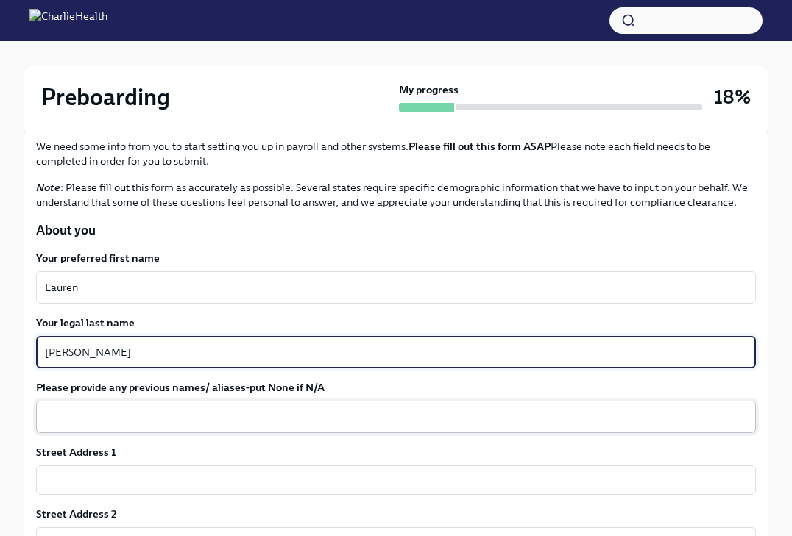
scroll to position [171, 0]
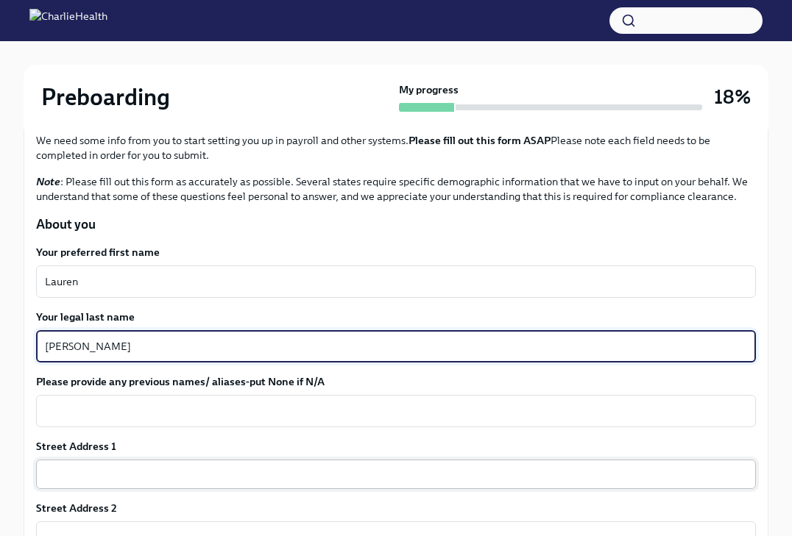
type textarea "[PERSON_NAME]"
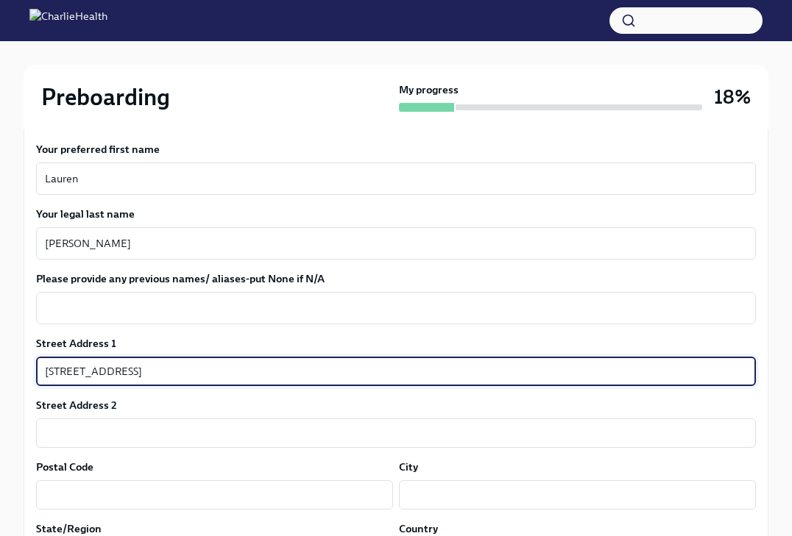
scroll to position [297, 0]
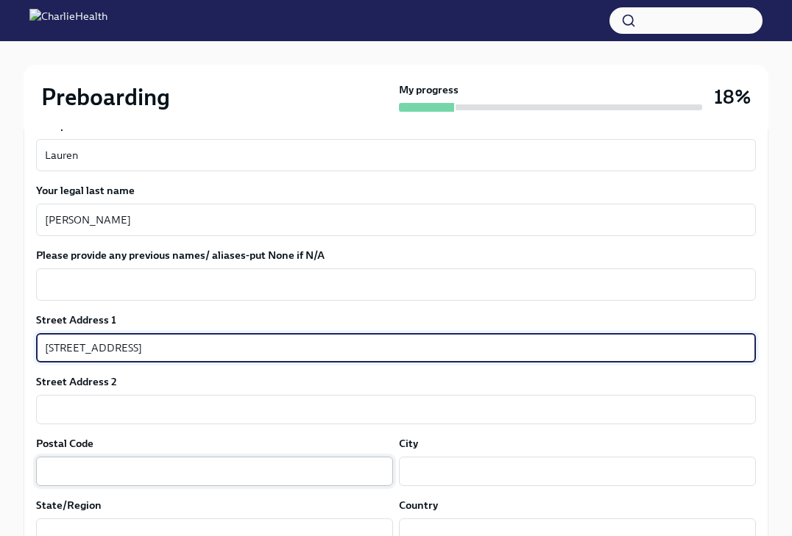
type input "[STREET_ADDRESS]"
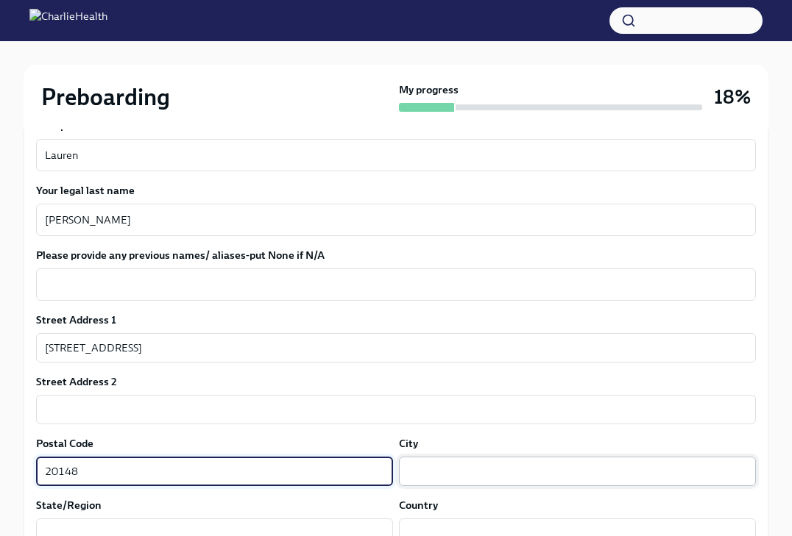
type input "20148"
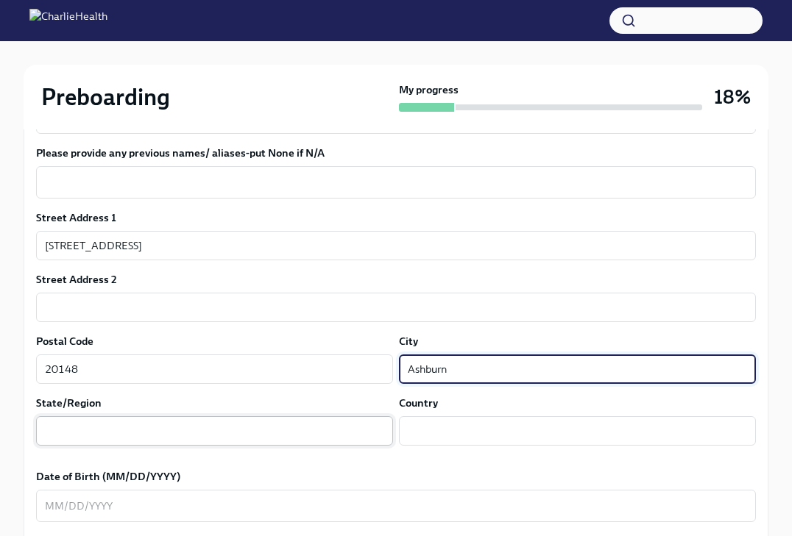
scroll to position [400, 0]
type input "Ashburn"
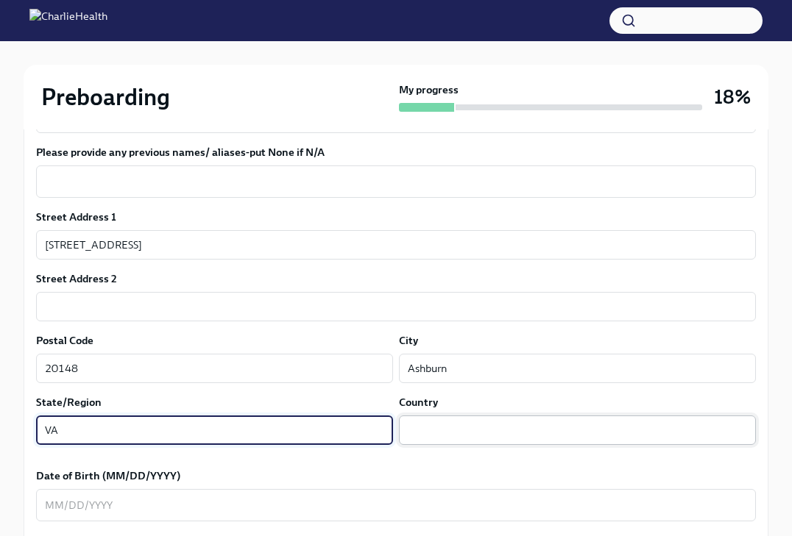
type input "VA"
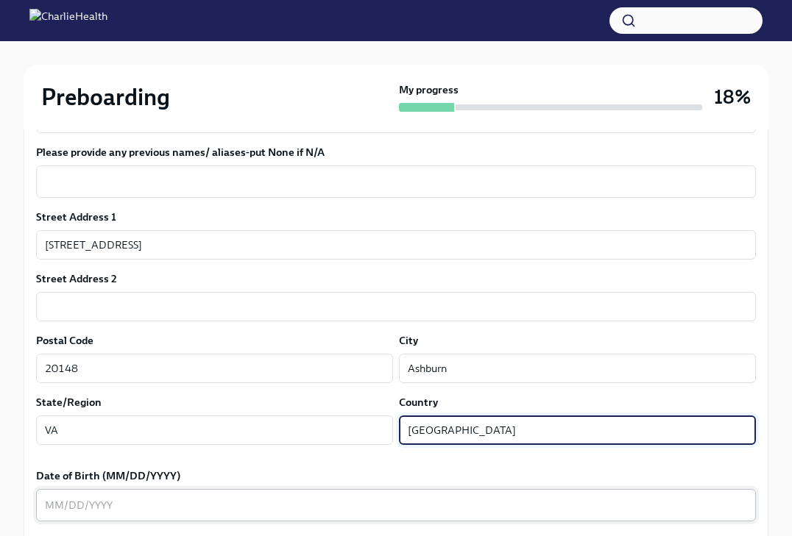
type input "[GEOGRAPHIC_DATA]"
click at [257, 505] on textarea "Date of Birth (MM/DD/YYYY)" at bounding box center [396, 506] width 702 height 18
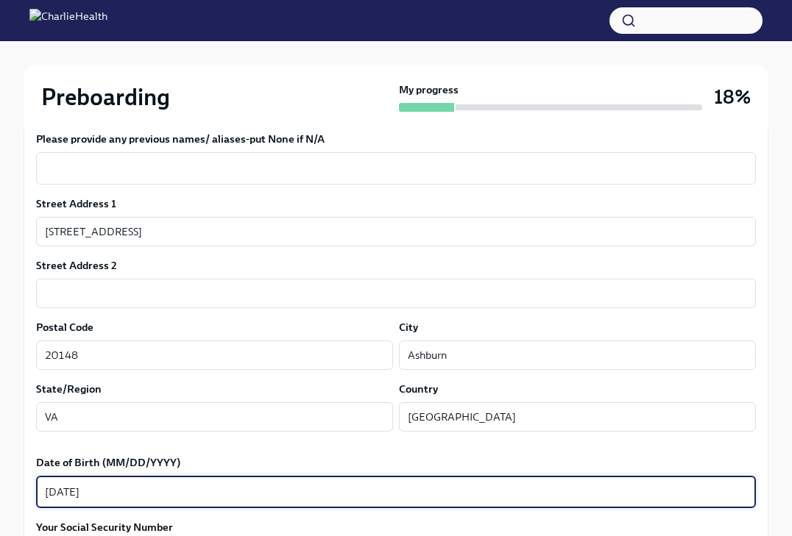
scroll to position [414, 0]
type textarea "[DATE]"
click at [219, 172] on textarea "Please provide any previous names/ aliases-put None if N/A" at bounding box center [396, 168] width 702 height 18
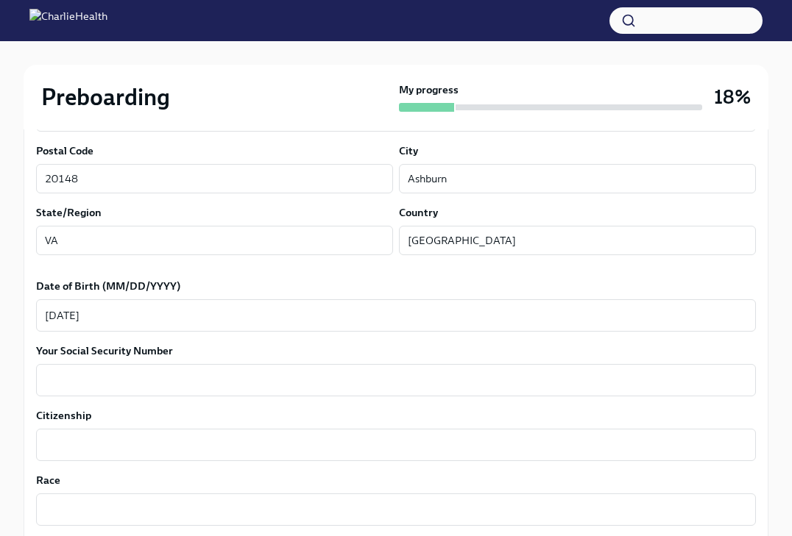
scroll to position [594, 0]
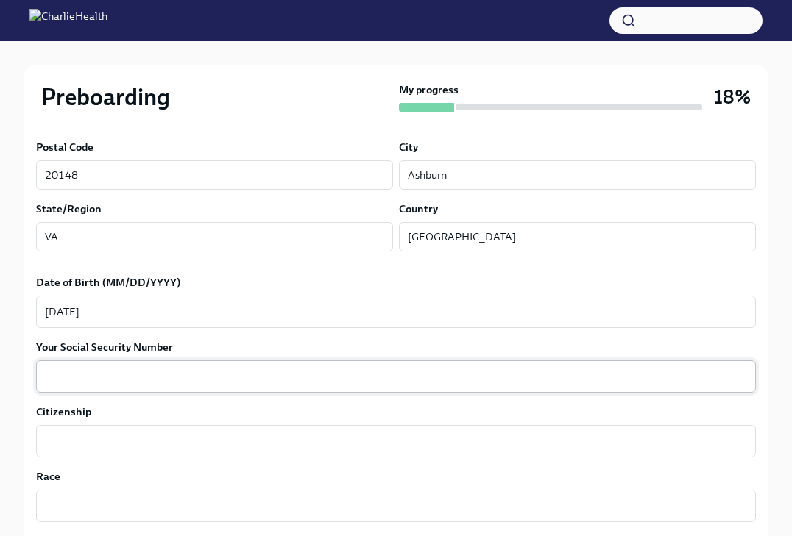
type textarea "None"
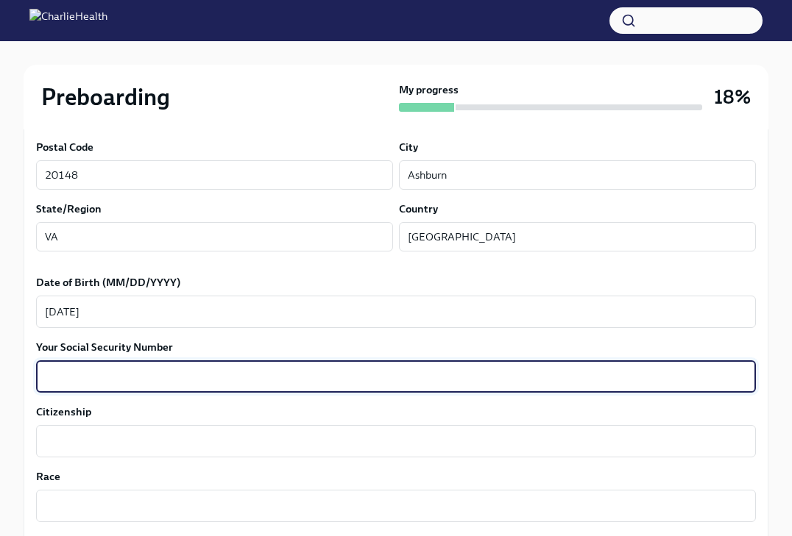
click at [138, 378] on textarea "Your Social Security Number" at bounding box center [396, 377] width 702 height 18
type textarea "207601802"
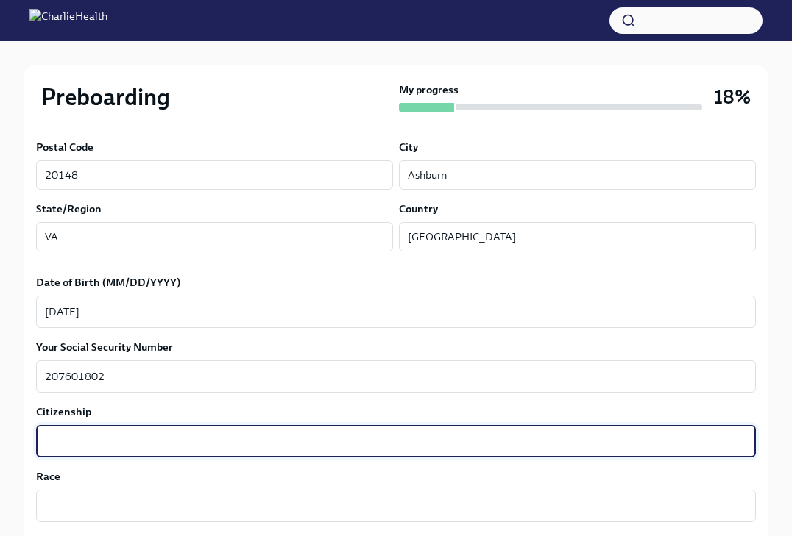
click at [129, 436] on textarea "Citizenship" at bounding box center [396, 442] width 702 height 18
type textarea "American"
click at [94, 507] on textarea "Race" at bounding box center [396, 506] width 702 height 18
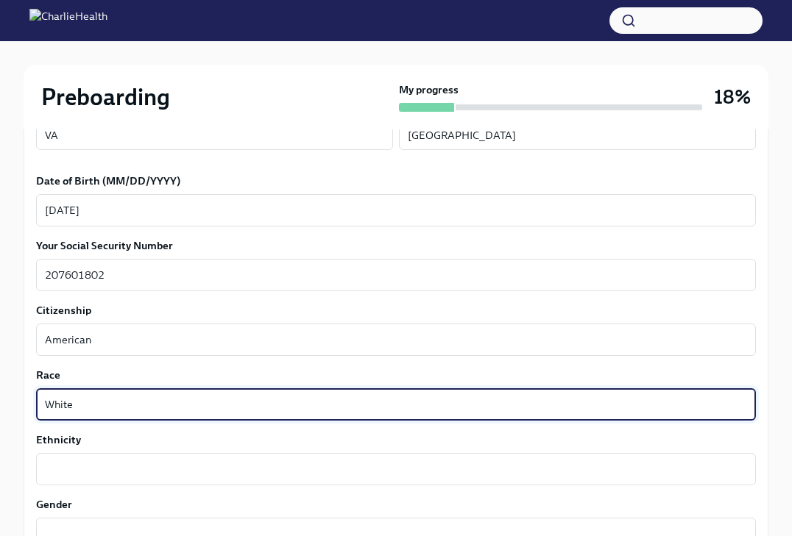
scroll to position [717, 0]
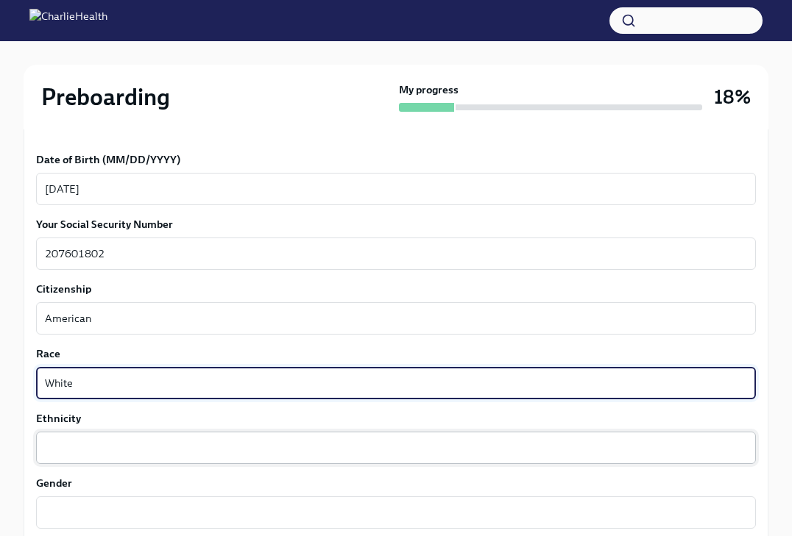
type textarea "White"
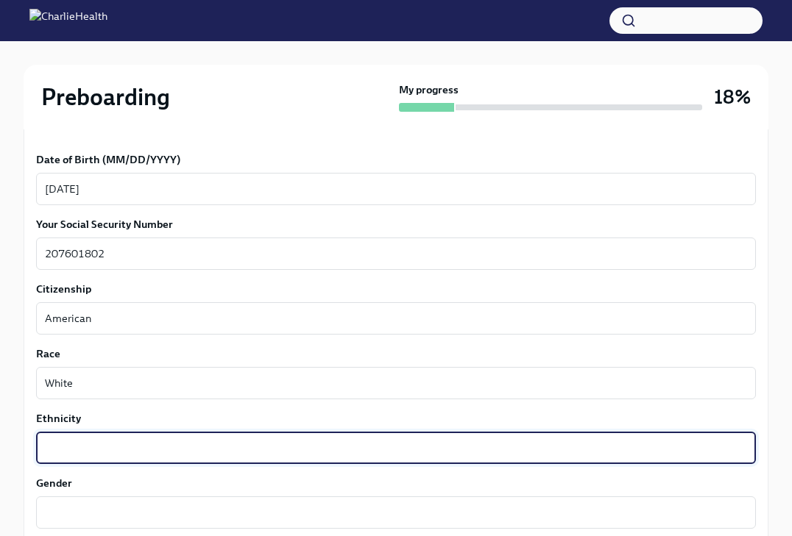
click at [93, 452] on textarea "Ethnicity" at bounding box center [396, 448] width 702 height 18
type textarea "American"
click at [67, 504] on textarea "Gender" at bounding box center [396, 513] width 702 height 18
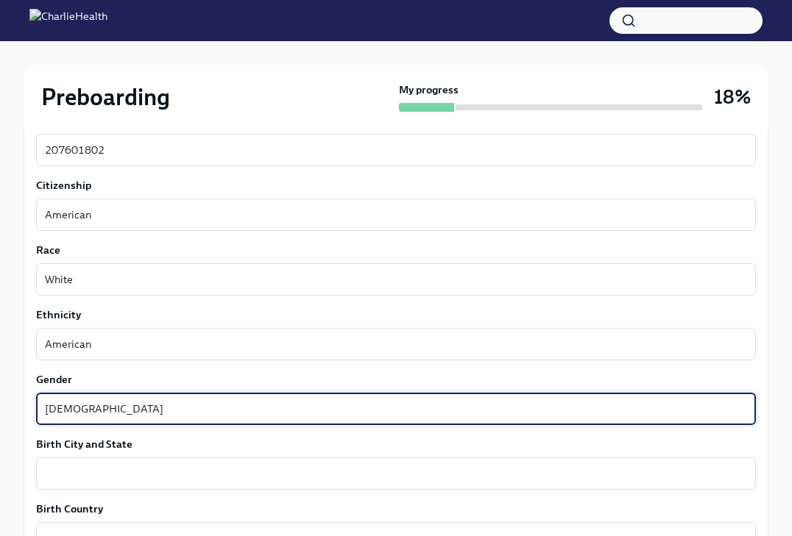
scroll to position [821, 0]
type textarea "[DEMOGRAPHIC_DATA]"
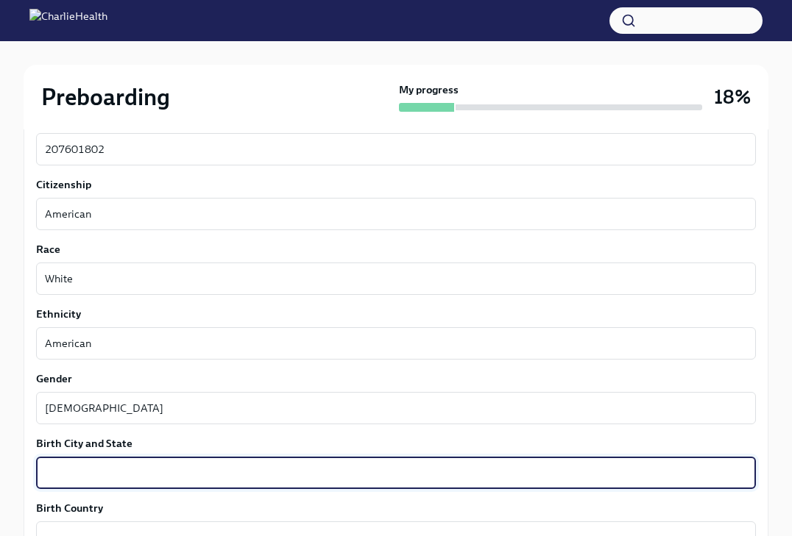
click at [73, 478] on textarea "Birth City and State" at bounding box center [396, 473] width 702 height 18
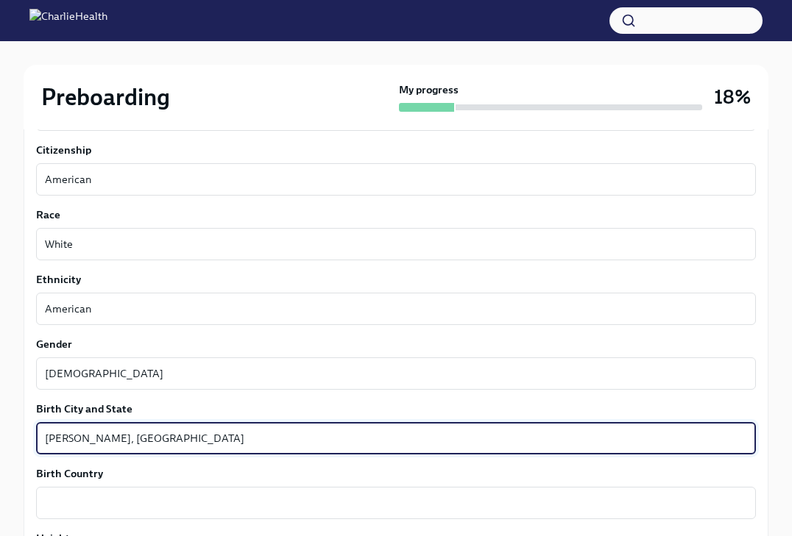
scroll to position [865, 0]
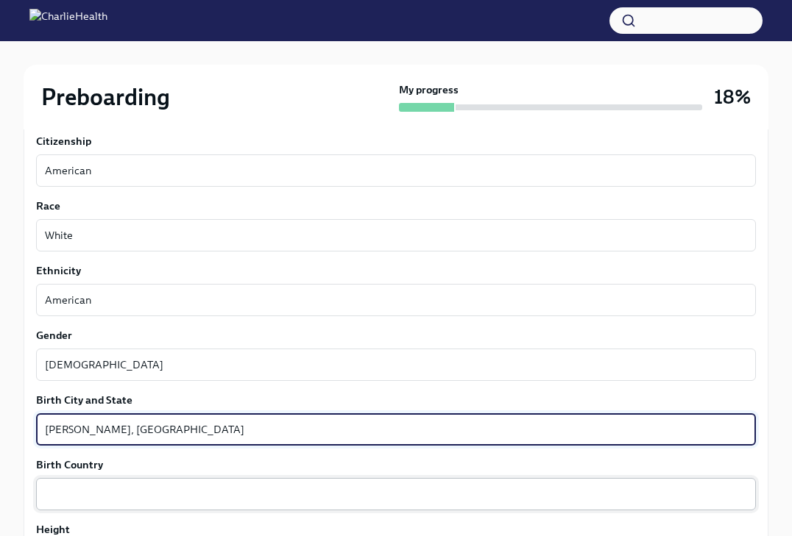
type textarea "[PERSON_NAME], [GEOGRAPHIC_DATA]"
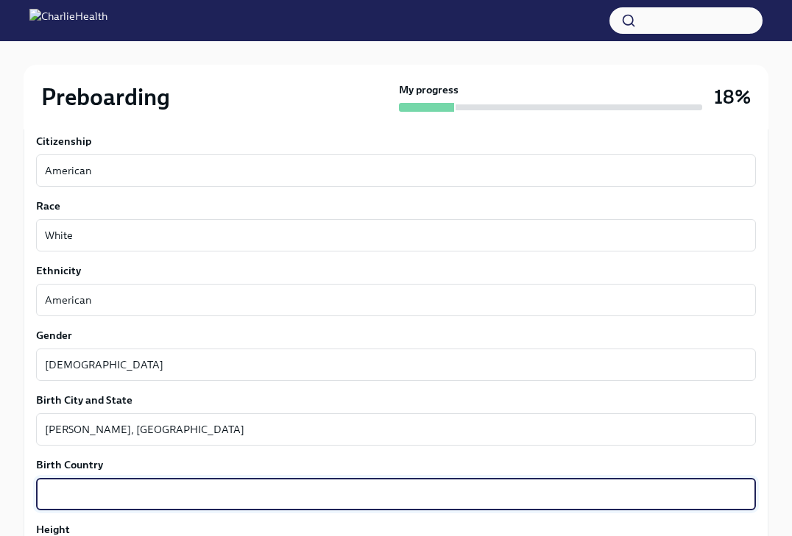
click at [68, 494] on textarea "Birth Country" at bounding box center [396, 495] width 702 height 18
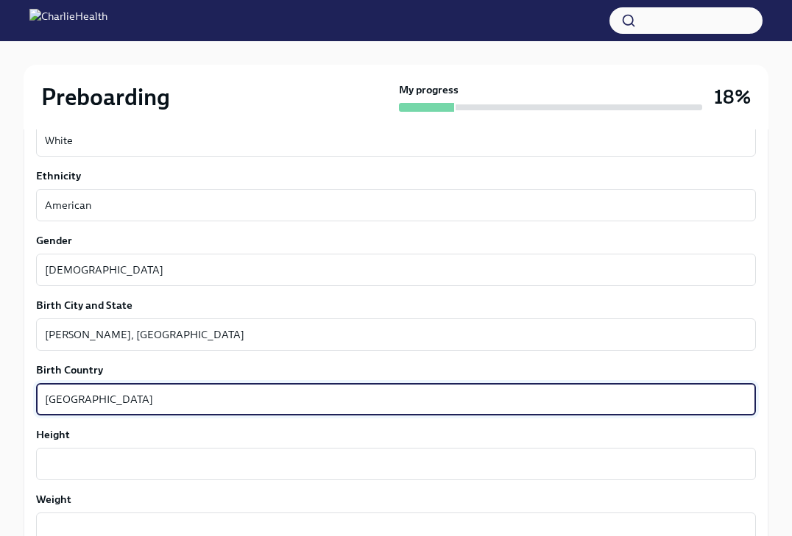
scroll to position [960, 0]
type textarea "[GEOGRAPHIC_DATA]"
click at [65, 467] on textarea "Height" at bounding box center [396, 464] width 702 height 18
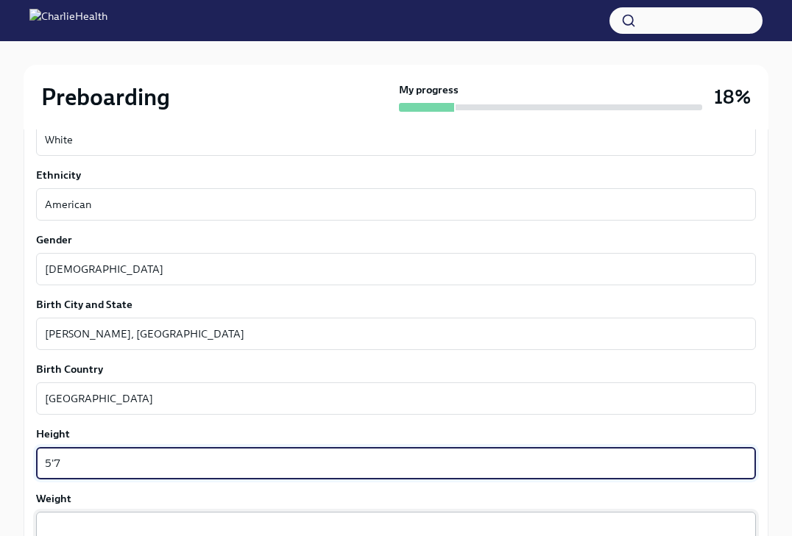
type textarea "5'7"
click at [52, 524] on textarea "Weight" at bounding box center [396, 529] width 702 height 18
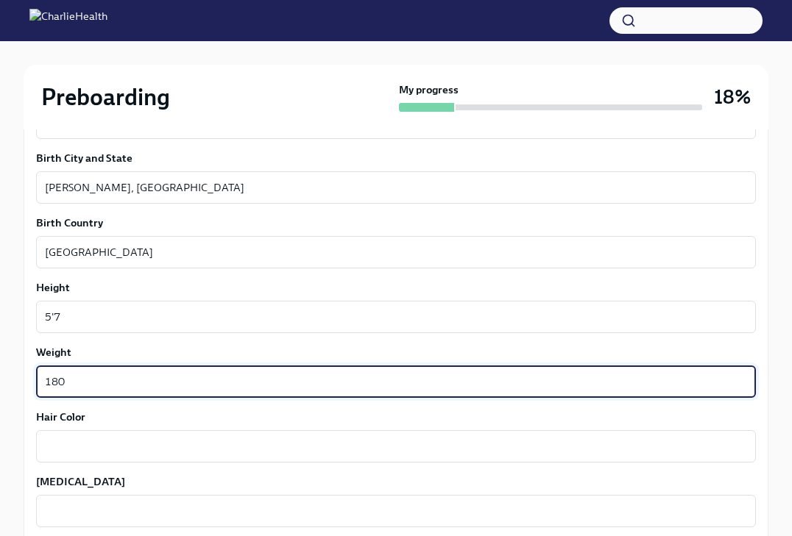
scroll to position [1116, 0]
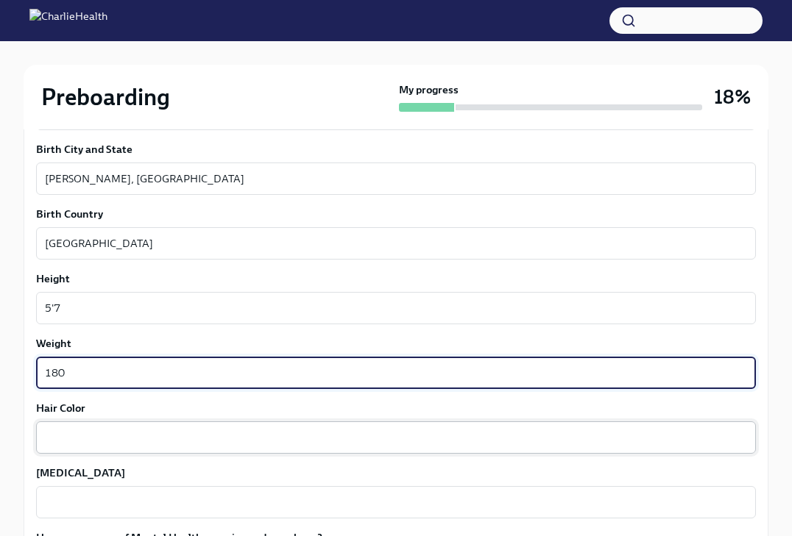
type textarea "180"
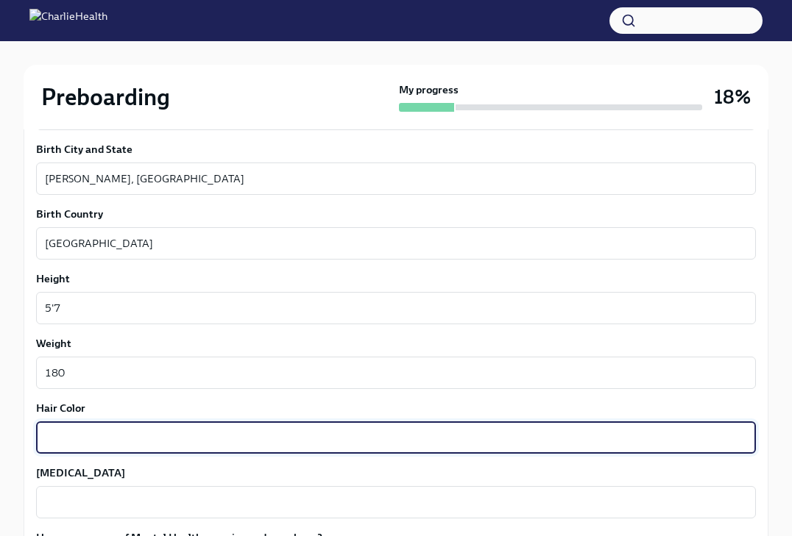
click at [125, 435] on textarea "Hair Color" at bounding box center [396, 438] width 702 height 18
type textarea "Green"
click at [96, 498] on textarea "[MEDICAL_DATA]" at bounding box center [396, 503] width 702 height 18
drag, startPoint x: 90, startPoint y: 441, endPoint x: 9, endPoint y: 431, distance: 81.5
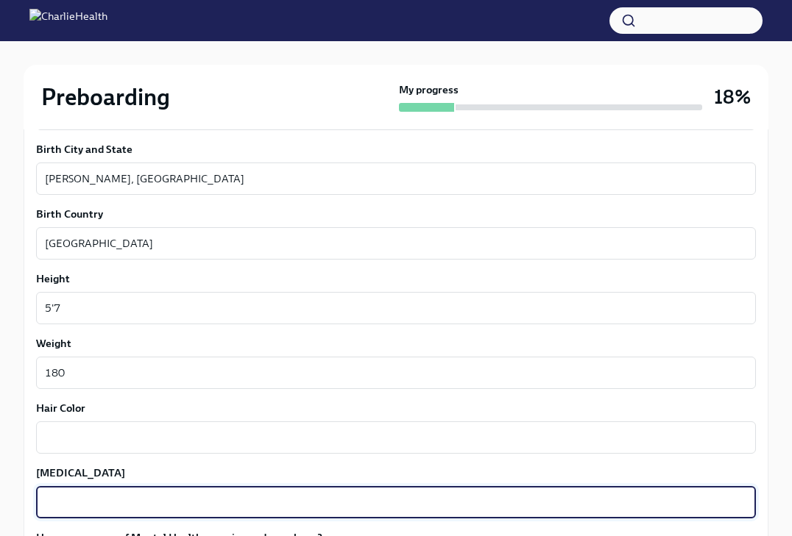
click at [61, 495] on textarea "[MEDICAL_DATA]" at bounding box center [396, 503] width 702 height 18
type textarea "Green"
click at [64, 441] on textarea "Hair Color" at bounding box center [396, 438] width 702 height 18
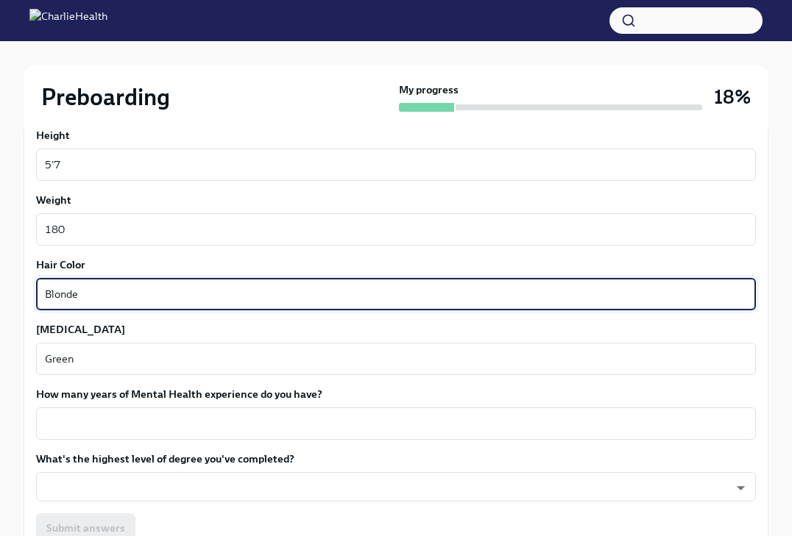
scroll to position [1263, 0]
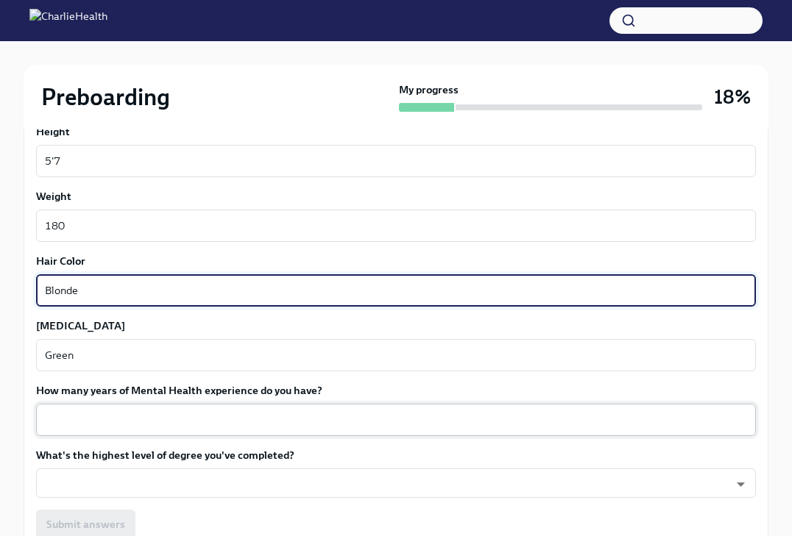
type textarea "Blonde"
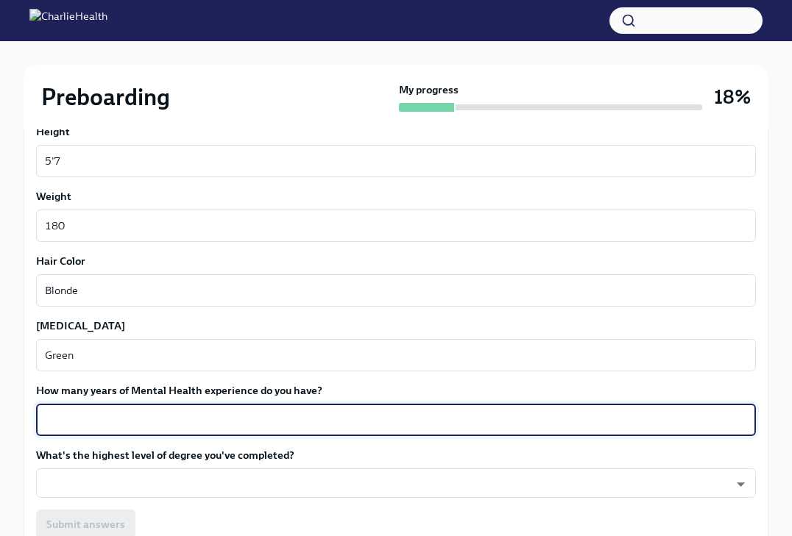
click at [65, 416] on textarea "How many years of Mental Health experience do you have?" at bounding box center [396, 420] width 702 height 18
type textarea "2"
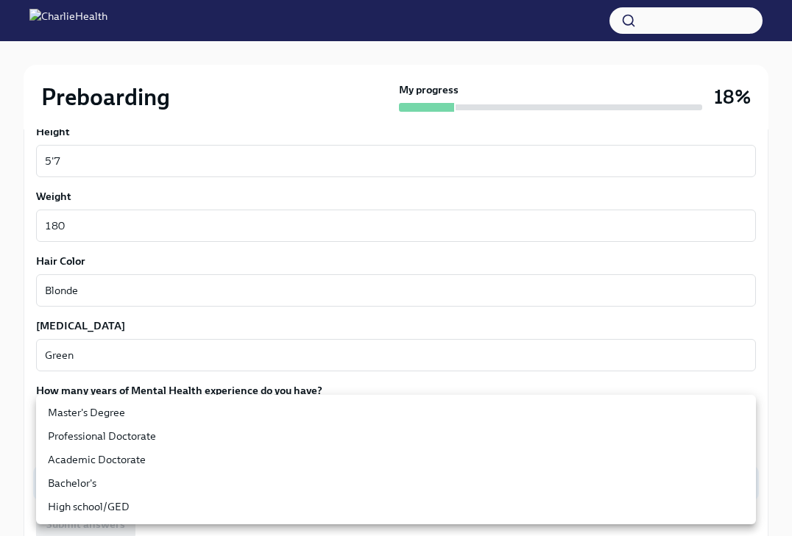
click at [95, 416] on li "Master's Degree" at bounding box center [396, 413] width 720 height 24
type input "2vBr-ghkD"
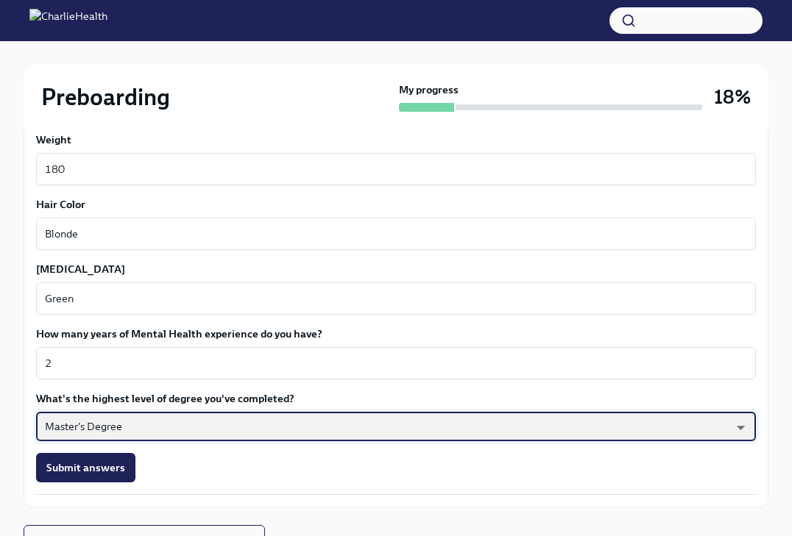
scroll to position [1322, 0]
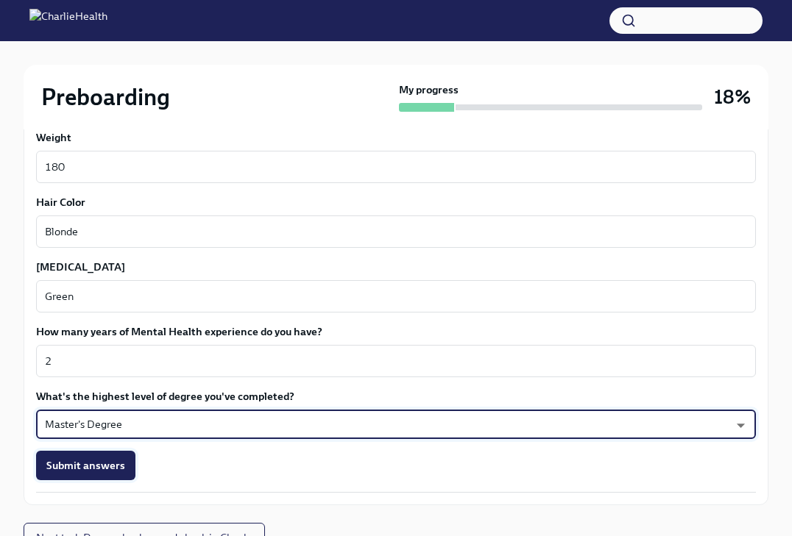
click at [105, 461] on span "Submit answers" at bounding box center [85, 465] width 79 height 15
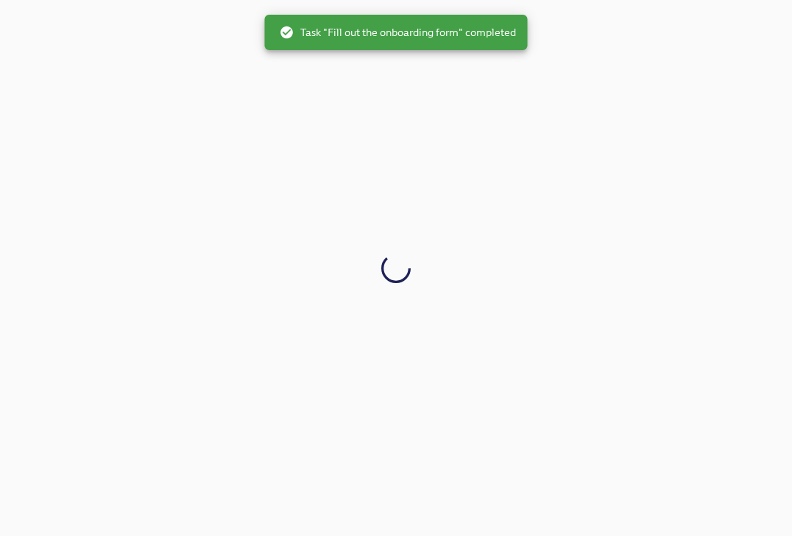
scroll to position [0, 0]
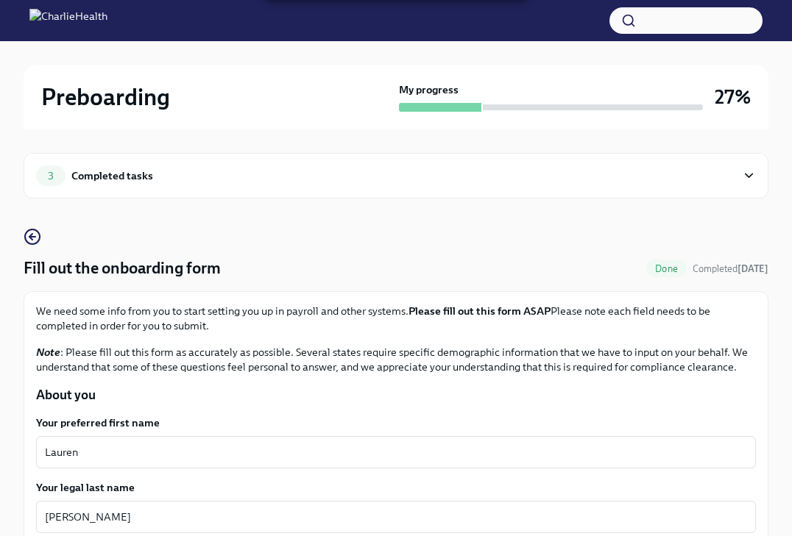
click at [110, 172] on div "Completed tasks" at bounding box center [112, 176] width 82 height 16
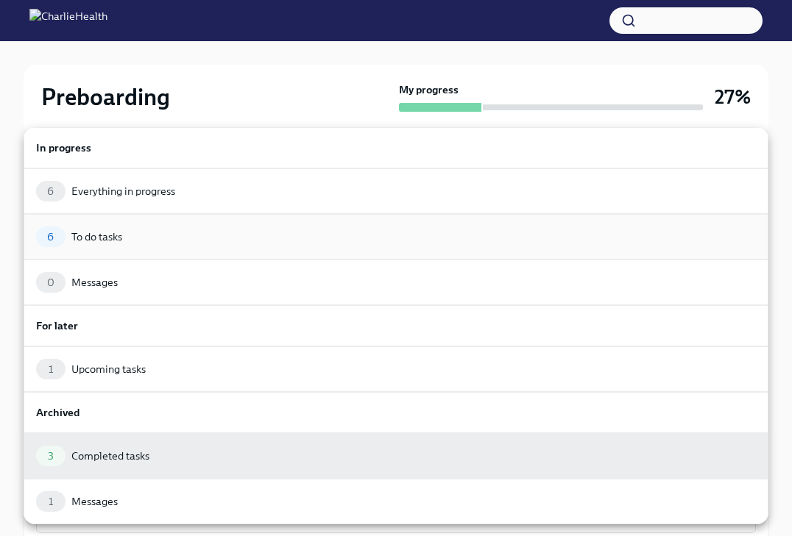
click at [129, 244] on div "6 To do tasks" at bounding box center [396, 237] width 720 height 21
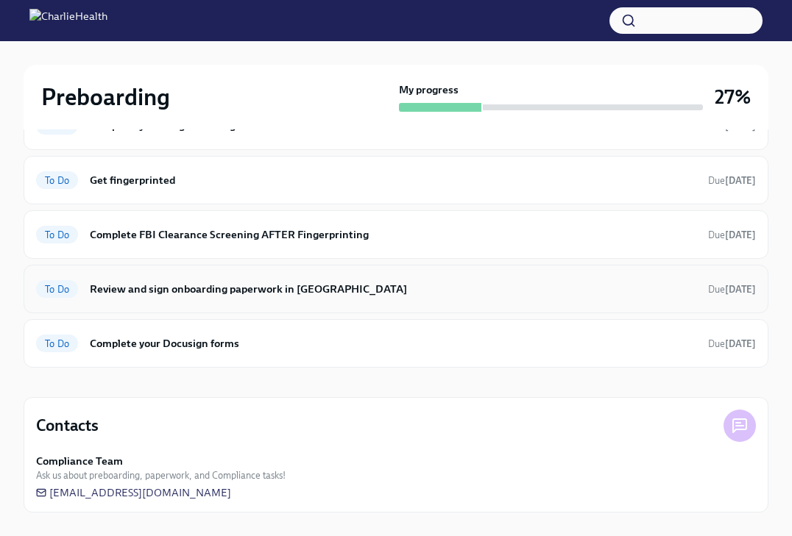
scroll to position [210, 0]
click at [213, 343] on h6 "Complete your Docusign forms" at bounding box center [393, 344] width 606 height 16
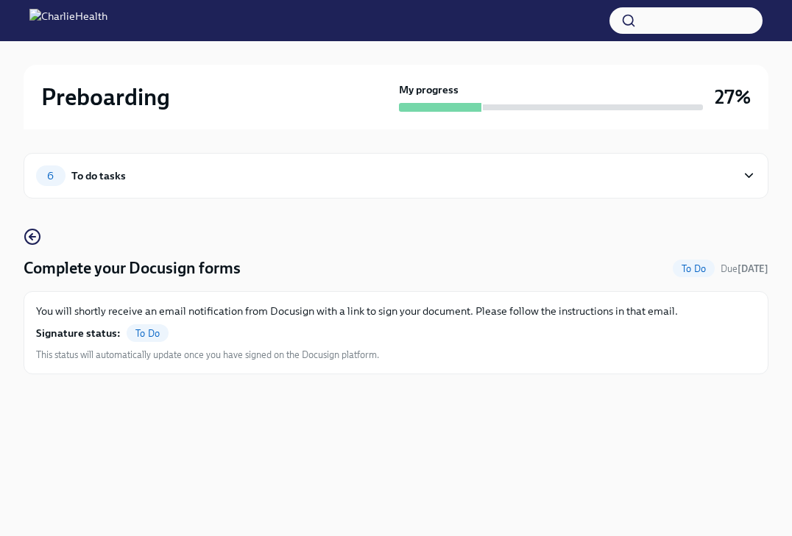
click at [193, 176] on div "6 To do tasks" at bounding box center [386, 176] width 700 height 21
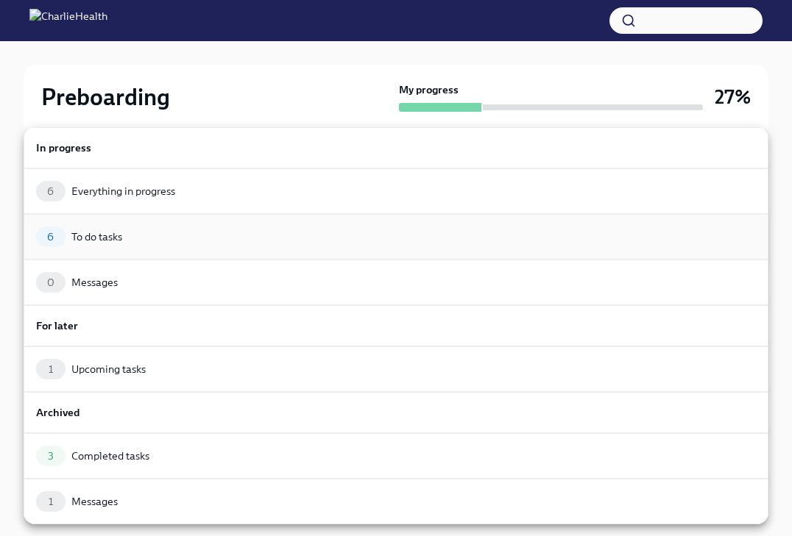
click at [180, 229] on div "6 To do tasks" at bounding box center [396, 237] width 720 height 21
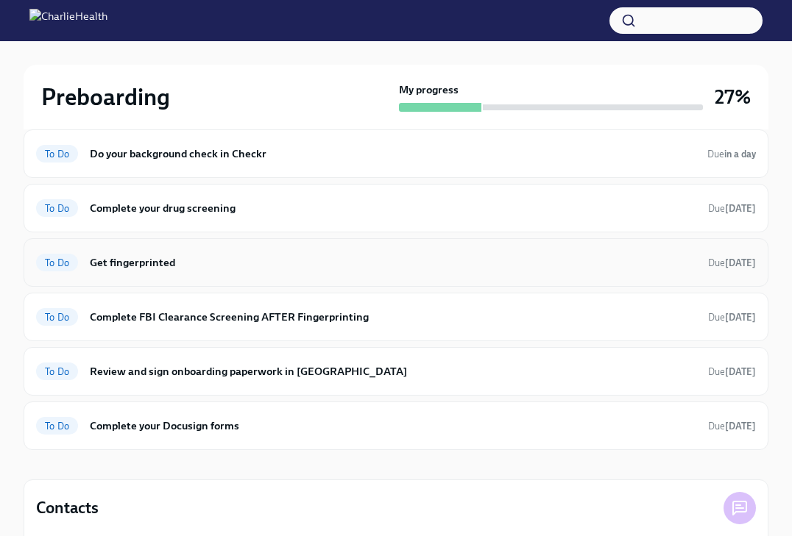
scroll to position [132, 0]
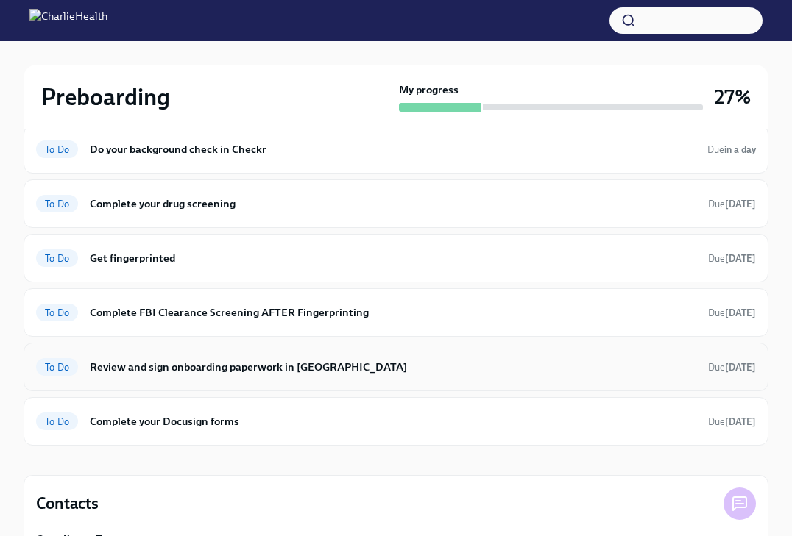
click at [65, 364] on span "To Do" at bounding box center [57, 367] width 42 height 11
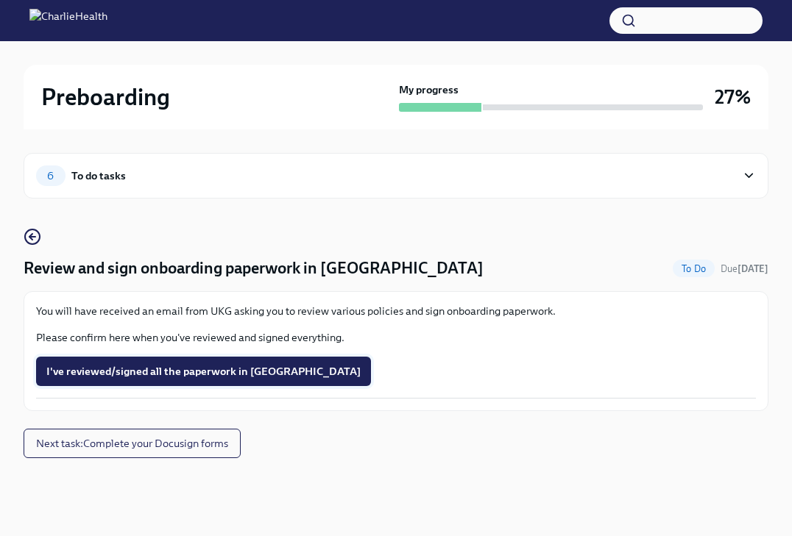
click at [118, 371] on span "I've reviewed/signed all the paperwork in [GEOGRAPHIC_DATA]" at bounding box center [203, 371] width 314 height 15
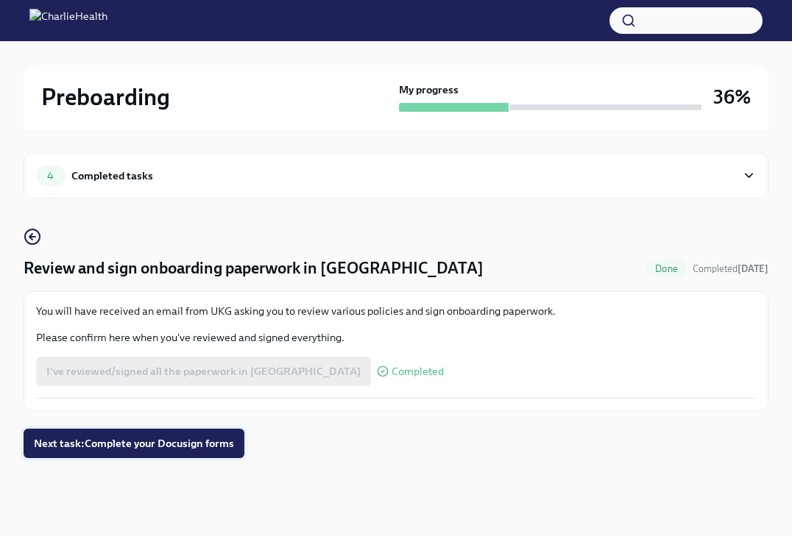
click at [168, 440] on span "Next task : Complete your Docusign forms" at bounding box center [134, 443] width 200 height 15
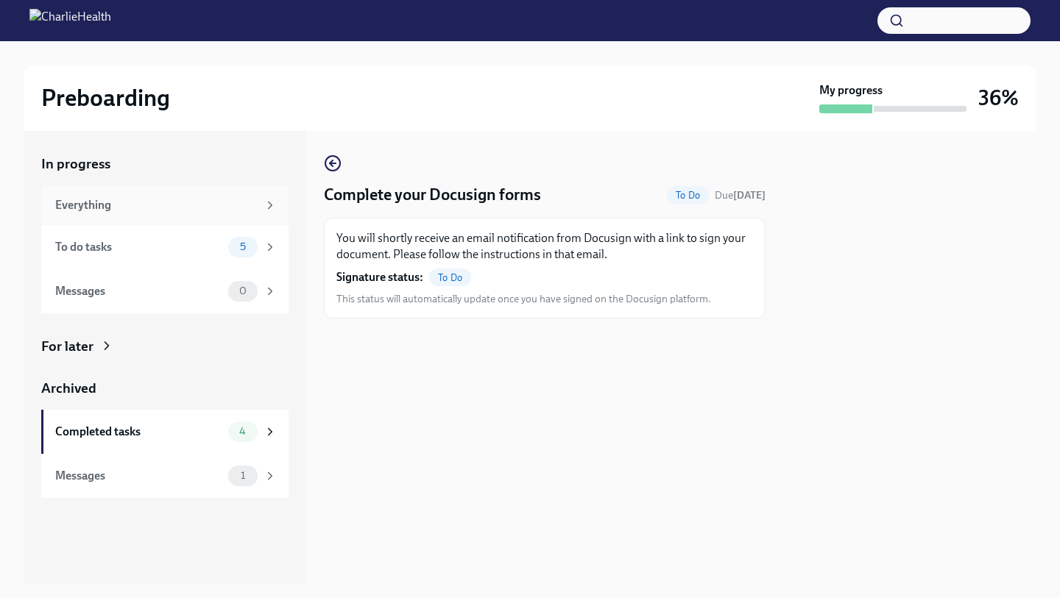
click at [203, 198] on div "Everything" at bounding box center [156, 205] width 202 height 16
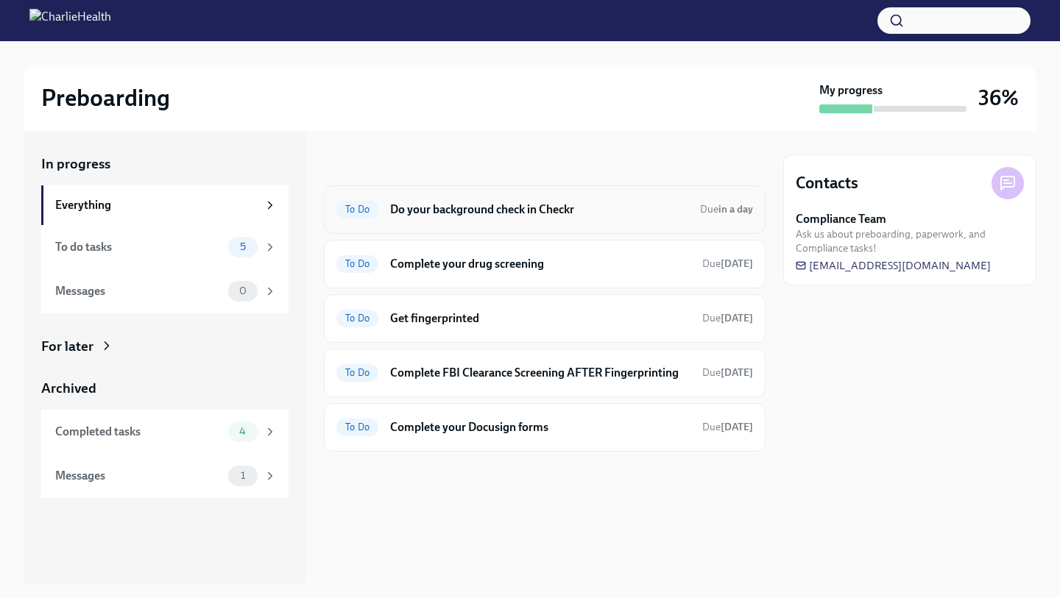
click at [548, 210] on h6 "Do your background check in Checkr" at bounding box center [539, 210] width 298 height 16
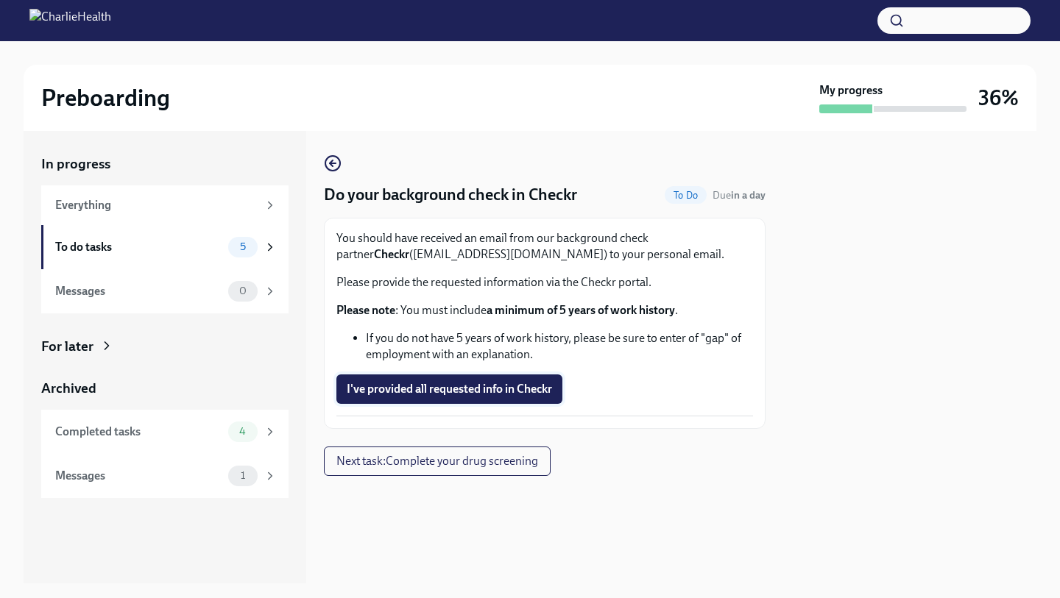
click at [520, 386] on span "I've provided all requested info in Checkr" at bounding box center [449, 389] width 205 height 15
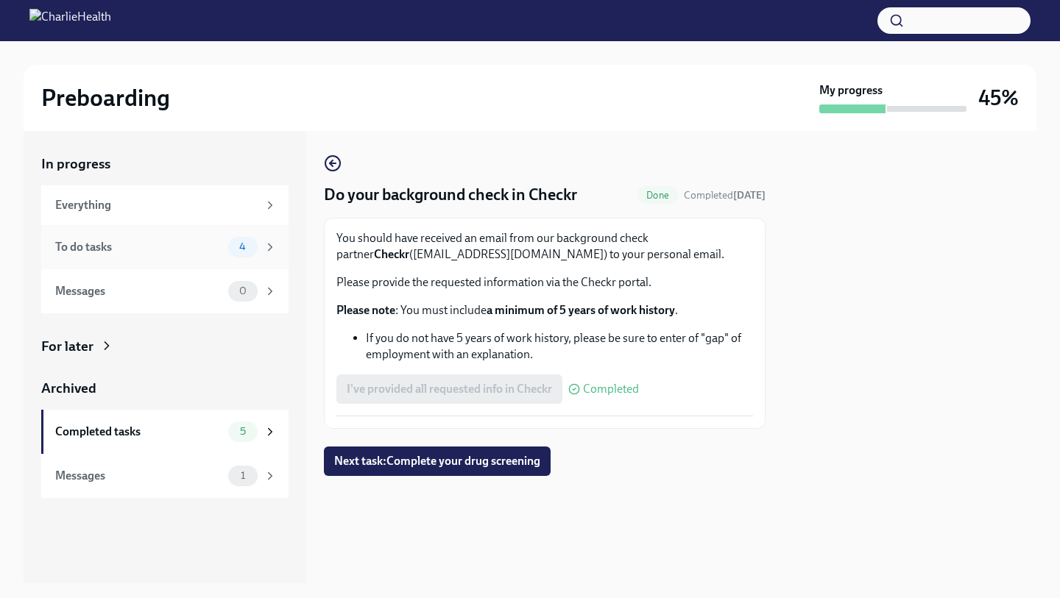
click at [223, 246] on div "To do tasks 4" at bounding box center [165, 247] width 221 height 21
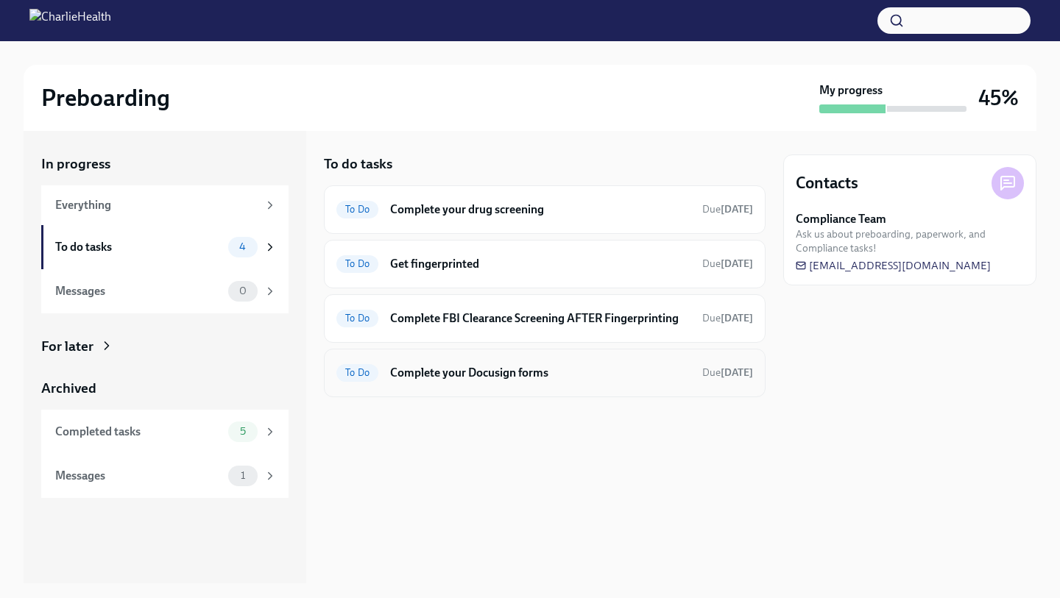
click at [528, 373] on h6 "Complete your Docusign forms" at bounding box center [540, 373] width 300 height 16
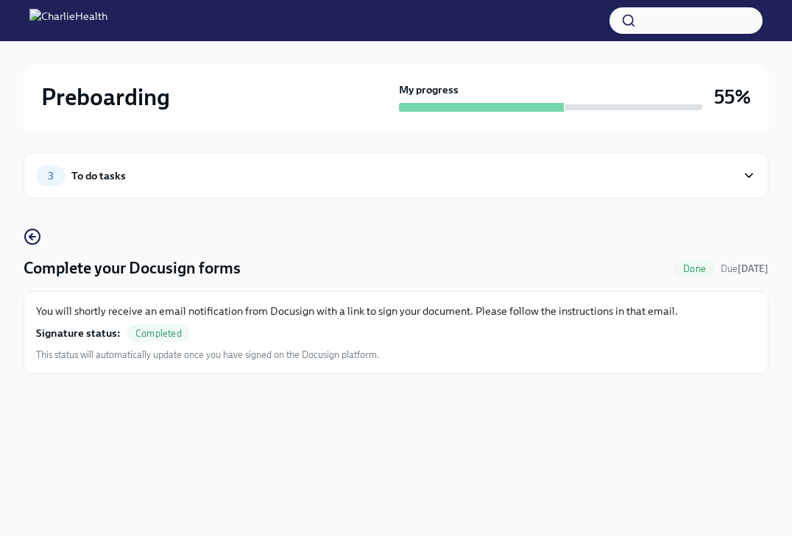
click at [750, 169] on icon at bounding box center [749, 176] width 14 height 15
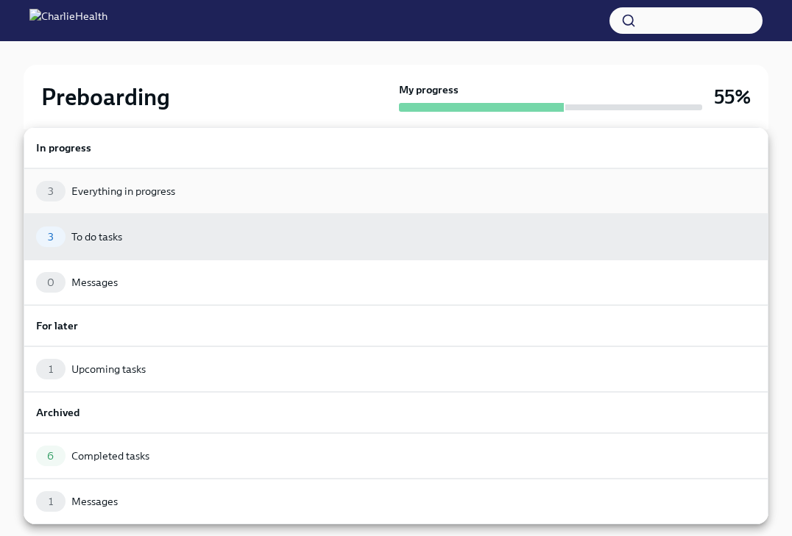
click at [347, 191] on div "3 Everything in progress" at bounding box center [396, 191] width 720 height 21
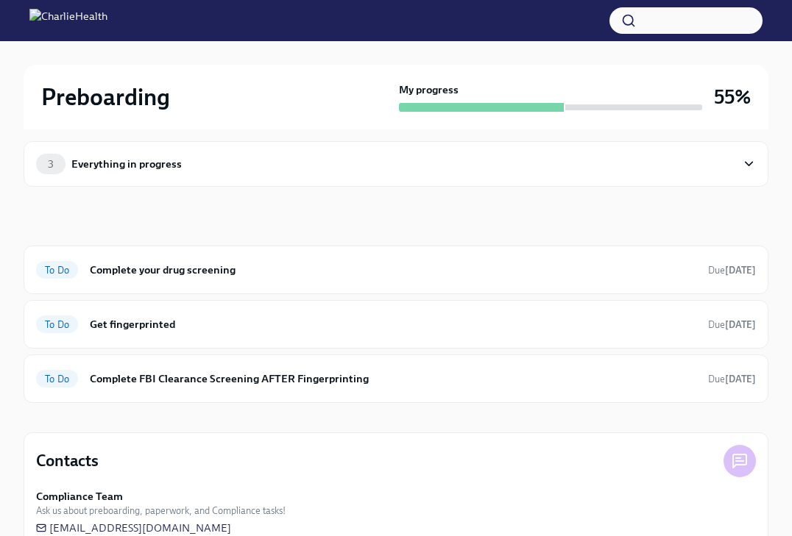
scroll to position [12, 0]
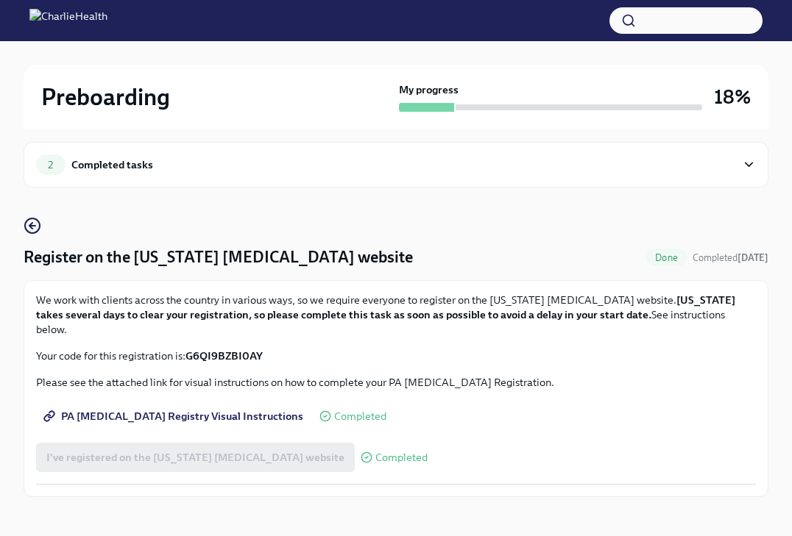
scroll to position [10, 0]
click at [157, 166] on div "2 Completed tasks" at bounding box center [386, 165] width 700 height 21
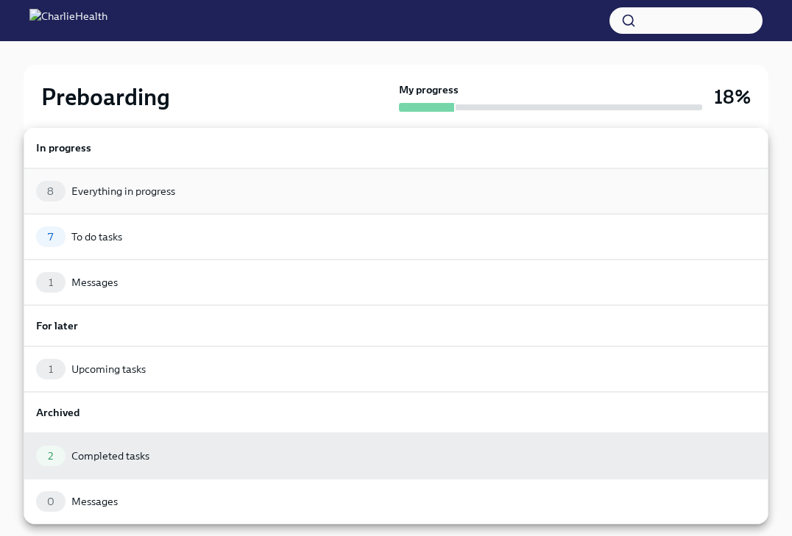
click at [151, 188] on div "Everything in progress" at bounding box center [123, 191] width 104 height 15
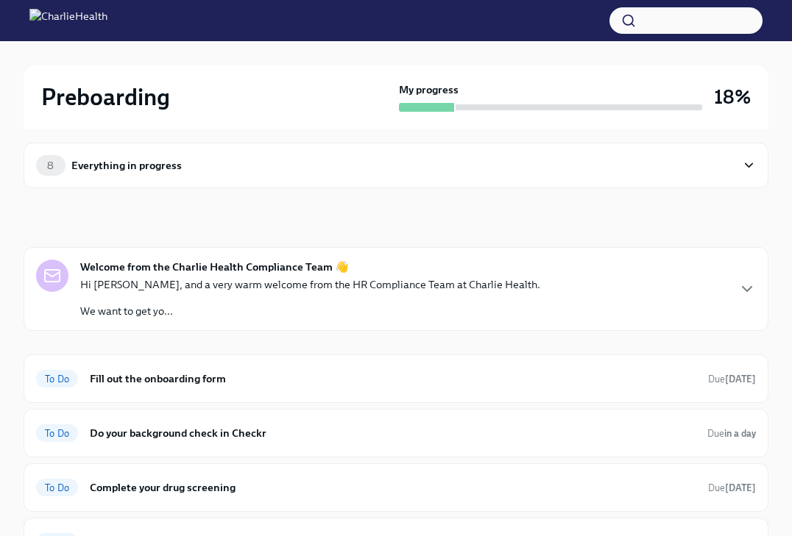
click at [247, 294] on div "Hi [PERSON_NAME], and a very warm welcome from the HR Compliance Team at Charli…" at bounding box center [310, 297] width 460 height 41
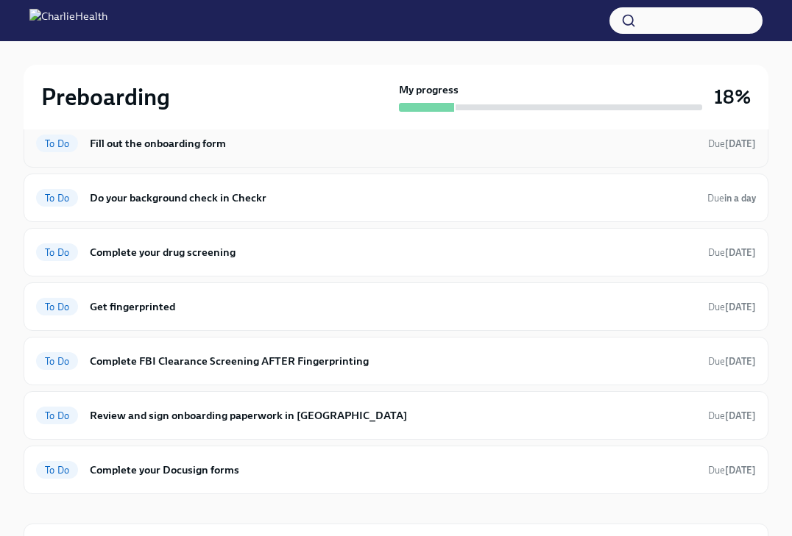
scroll to position [414, 0]
click at [234, 151] on h6 "Fill out the onboarding form" at bounding box center [393, 143] width 606 height 16
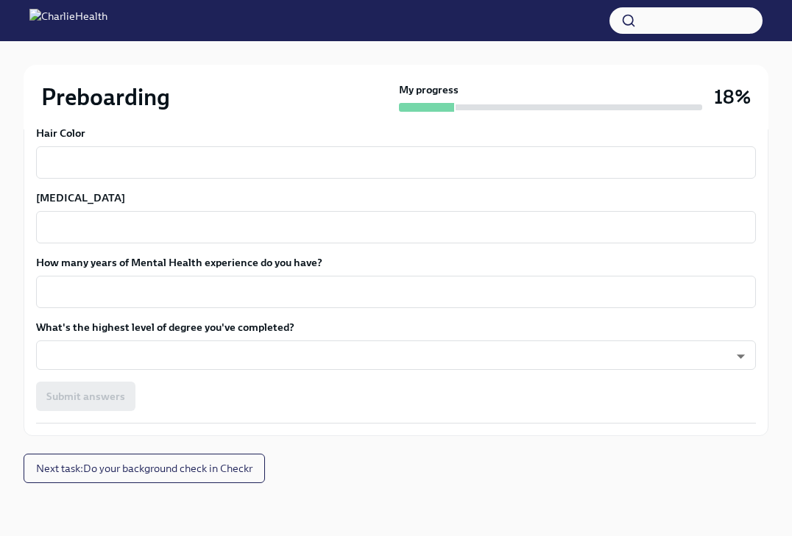
scroll to position [1391, 0]
